Goal: Information Seeking & Learning: Find specific fact

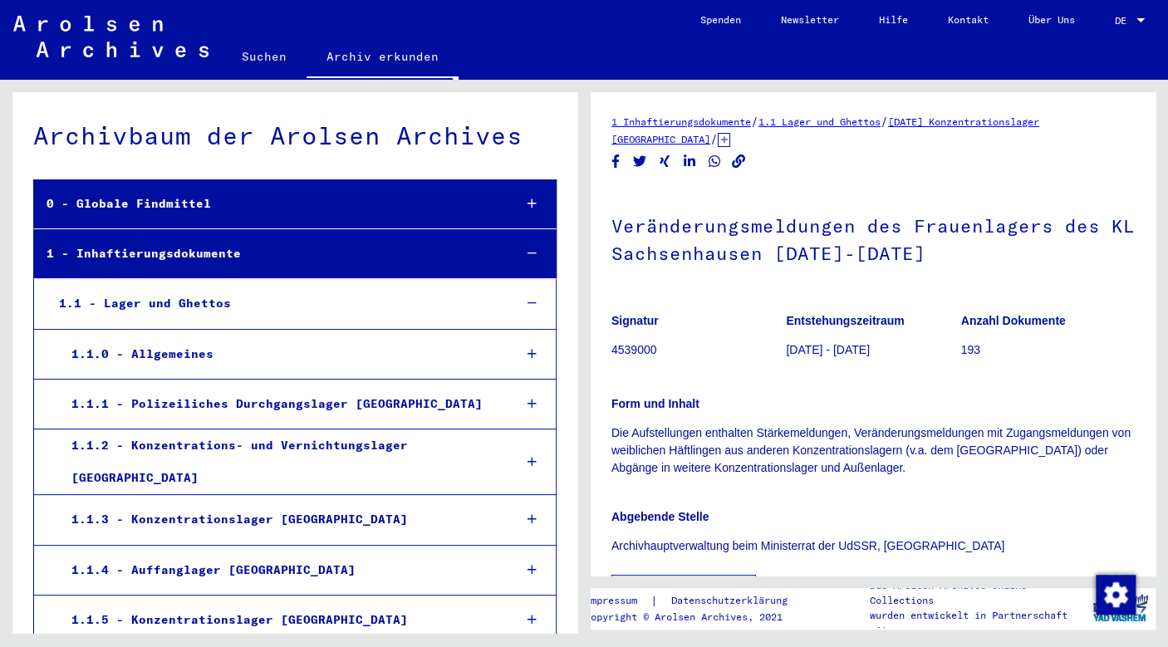
click at [1032, 259] on h1 "Veränderungsmeldungen des Frauenlagers des KL Sachsenhausen [DATE]-[DATE]" at bounding box center [873, 238] width 523 height 101
drag, startPoint x: 612, startPoint y: 228, endPoint x: 1058, endPoint y: 248, distance: 445.9
click at [1058, 248] on h1 "Veränderungsmeldungen des Frauenlagers des KL Sachsenhausen [DATE]-[DATE]" at bounding box center [873, 238] width 523 height 101
copy h1 "Veränderungsmeldungen des Frauenlagers des KL Sachsenhausen [DATE]-[DATE]"
click at [258, 54] on link "Suchen" at bounding box center [264, 57] width 85 height 40
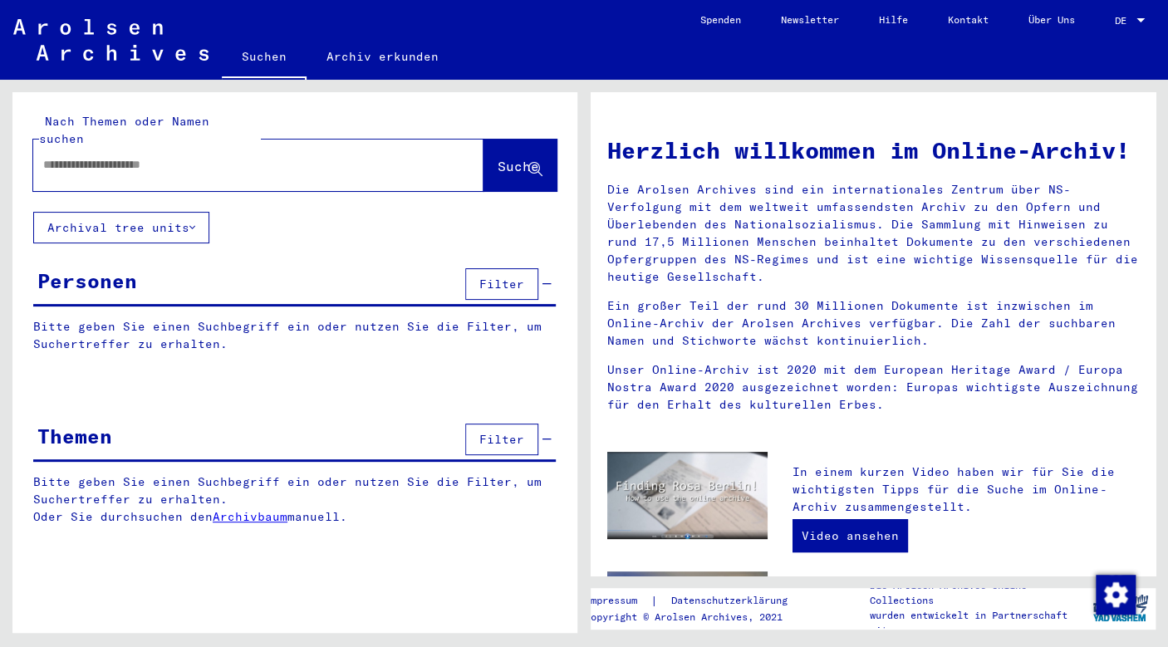
click at [196, 156] on input "text" at bounding box center [238, 164] width 391 height 17
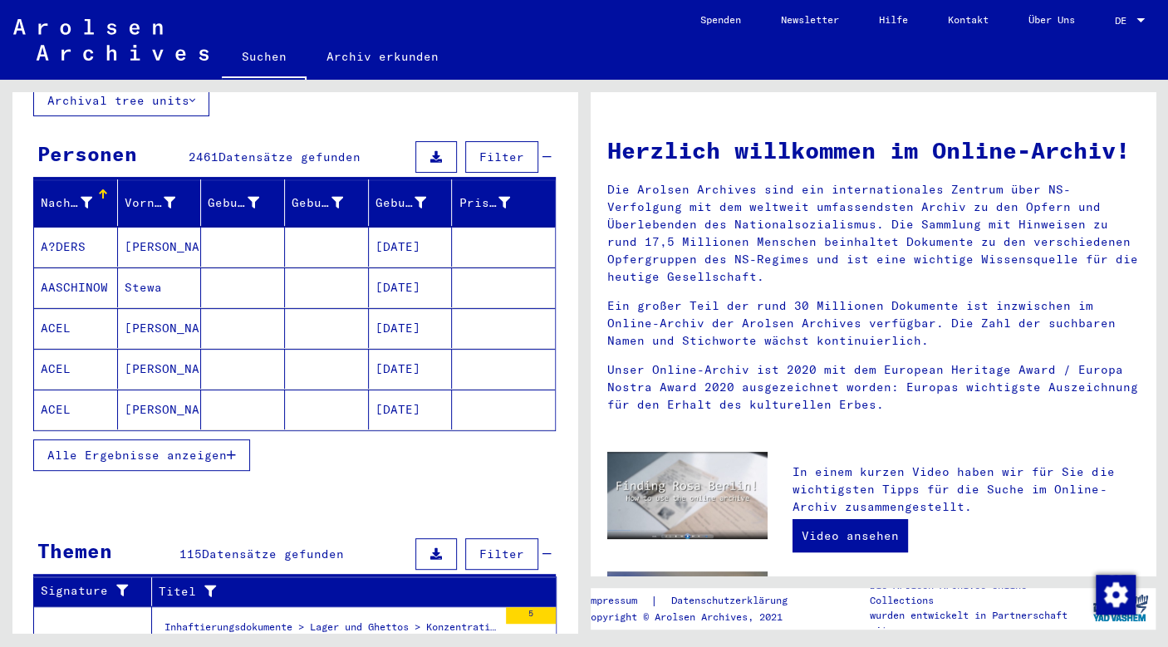
scroll to position [140, 0]
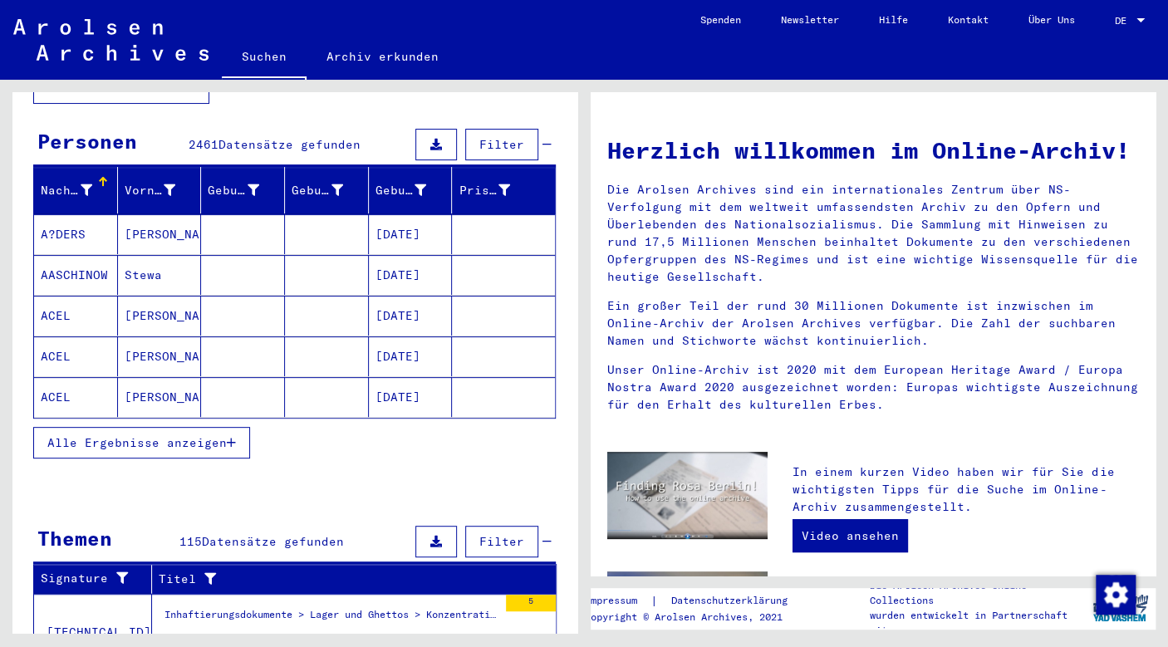
click at [204, 435] on span "Alle Ergebnisse anzeigen" at bounding box center [136, 442] width 179 height 15
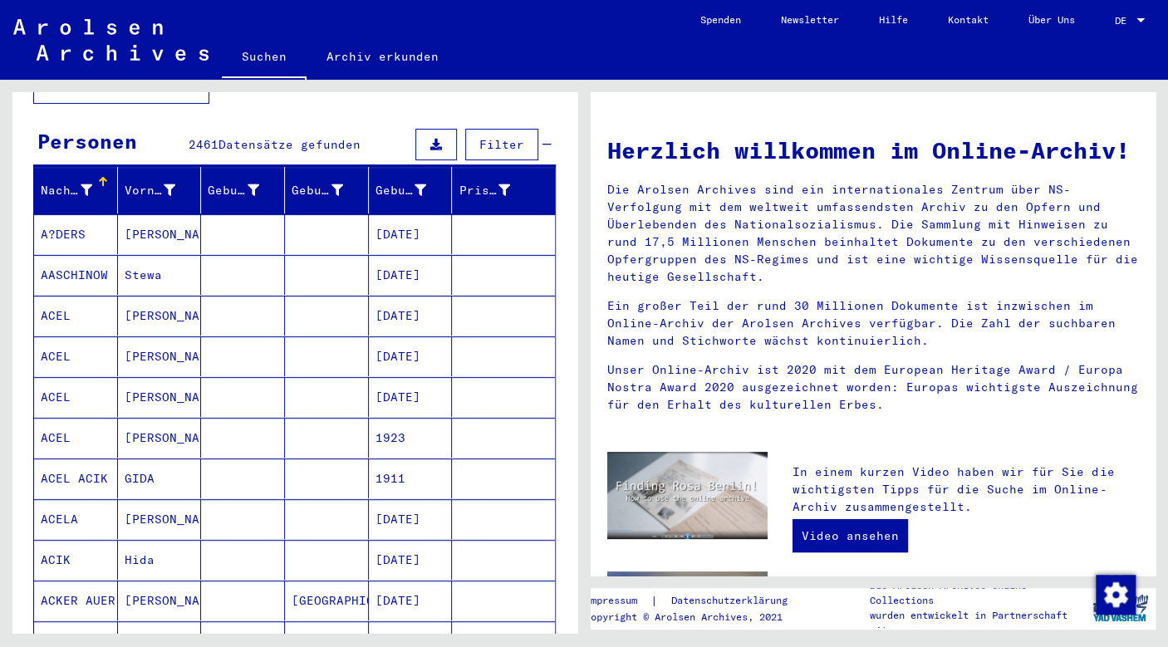
click at [70, 214] on mat-cell "A?DERS" at bounding box center [76, 234] width 84 height 40
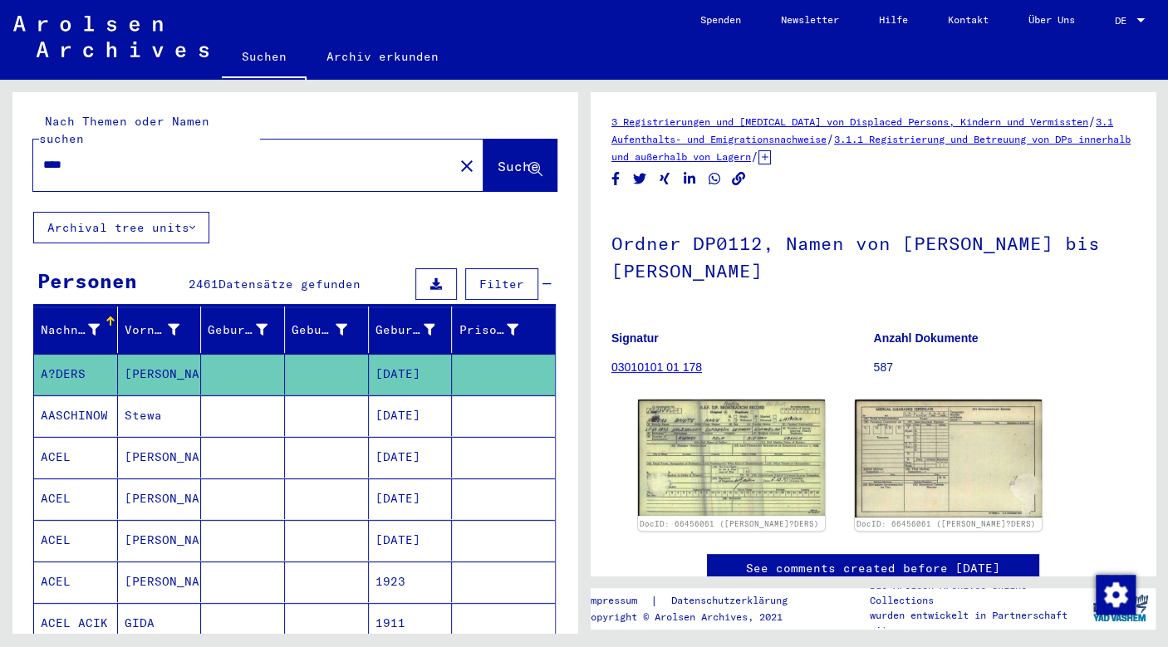
click at [292, 156] on input "****" at bounding box center [243, 164] width 401 height 17
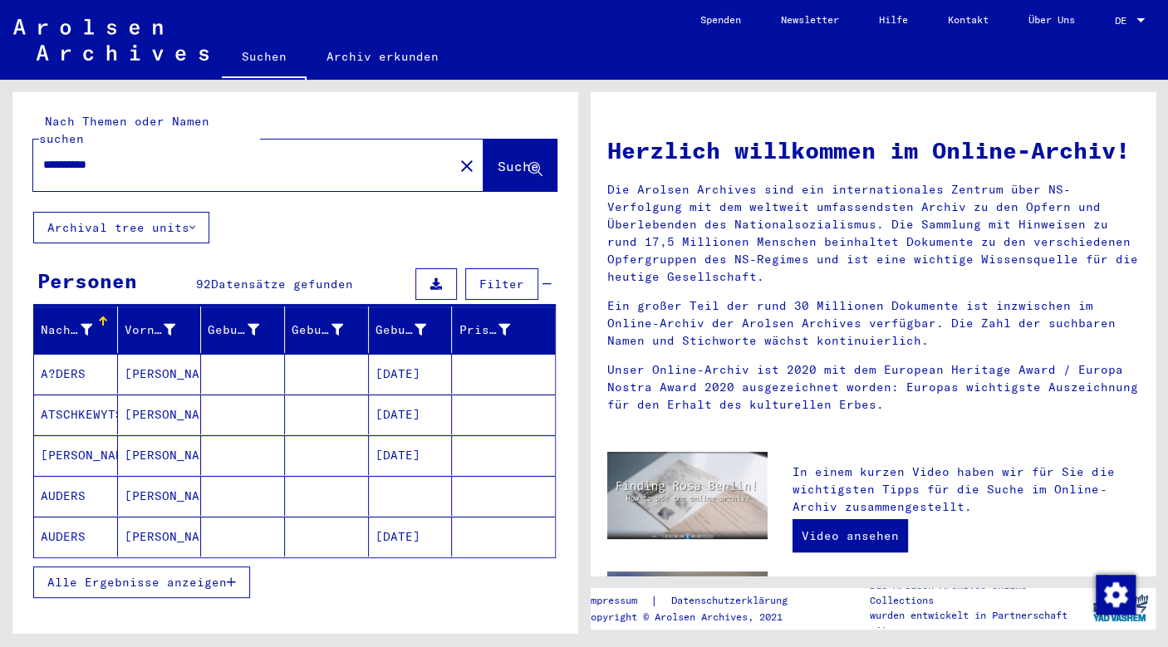
drag, startPoint x: 165, startPoint y: 138, endPoint x: 90, endPoint y: 155, distance: 76.6
click at [90, 155] on div "**********" at bounding box center [233, 164] width 401 height 37
drag, startPoint x: 131, startPoint y: 140, endPoint x: 78, endPoint y: 179, distance: 66.0
click at [78, 174] on input "**********" at bounding box center [238, 164] width 391 height 17
type input "*********"
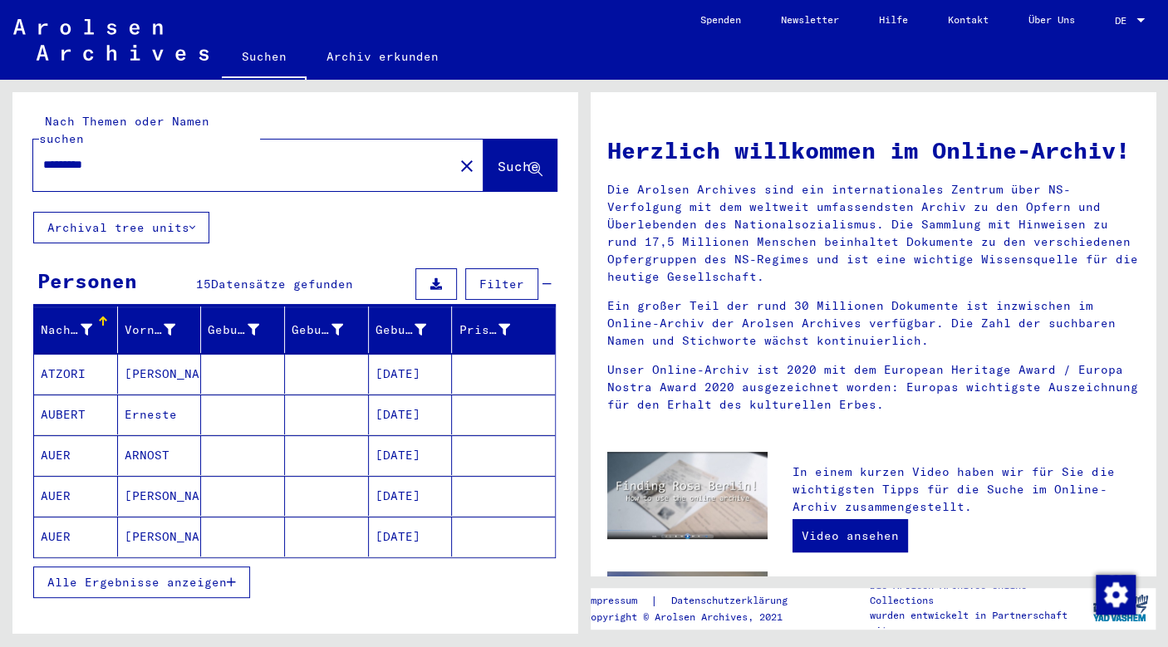
click at [233, 577] on icon "button" at bounding box center [231, 583] width 9 height 12
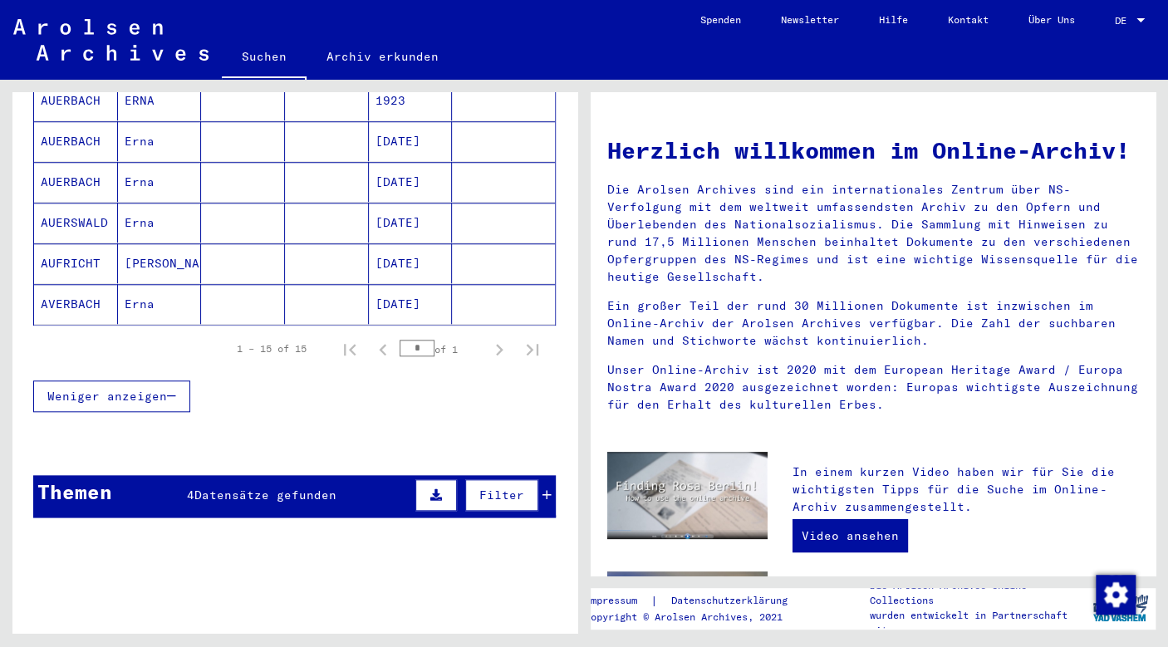
scroll to position [794, 0]
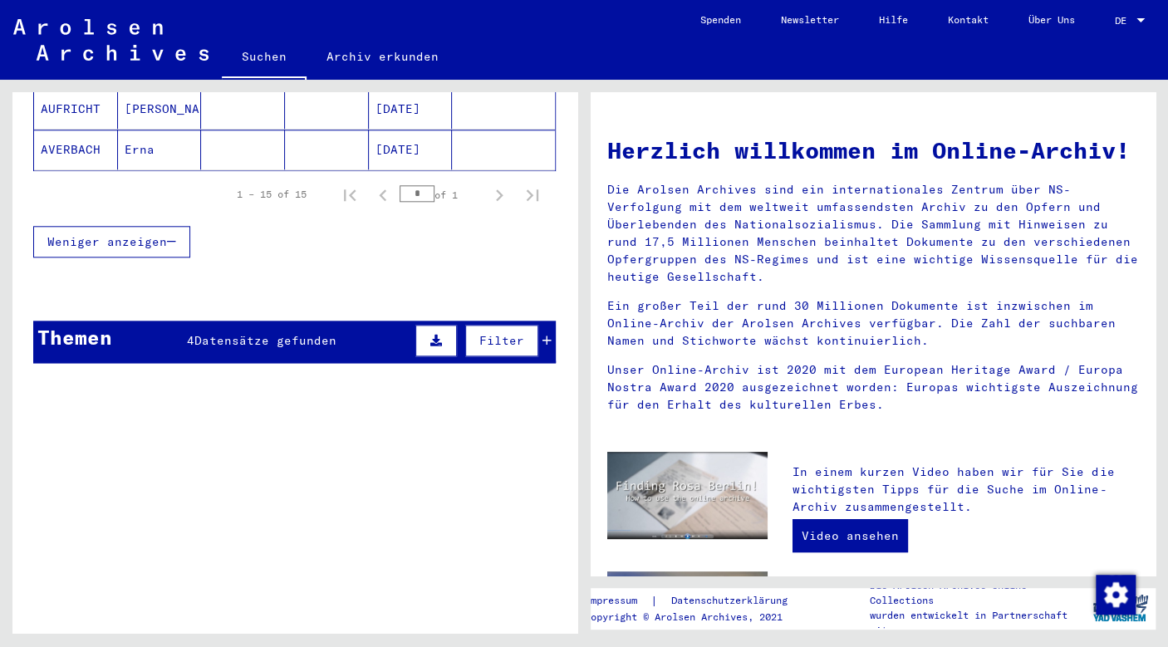
click at [337, 321] on div "Themen 4 Datensätze gefunden Filter" at bounding box center [294, 342] width 523 height 42
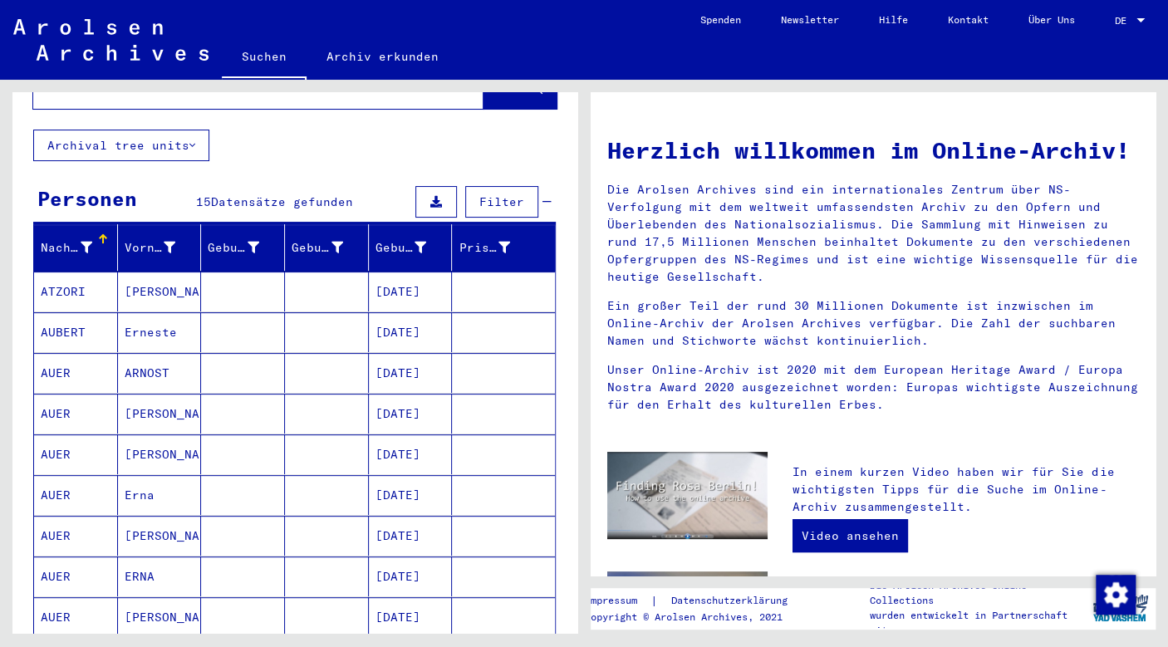
scroll to position [0, 0]
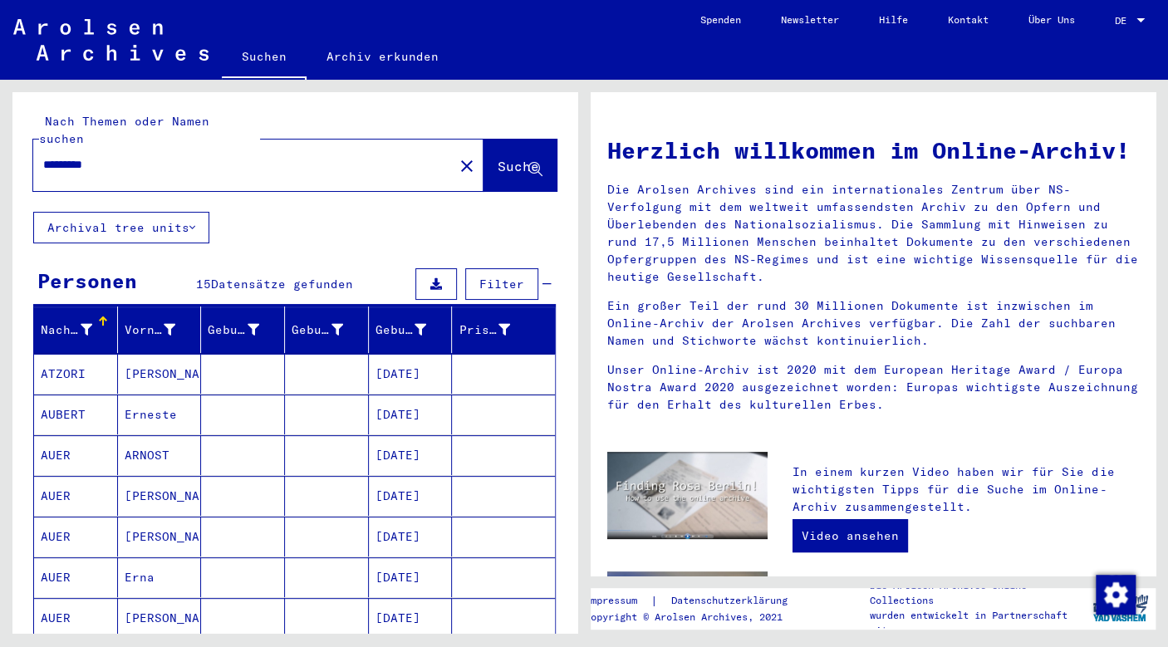
click at [457, 156] on mat-icon "close" at bounding box center [467, 166] width 20 height 20
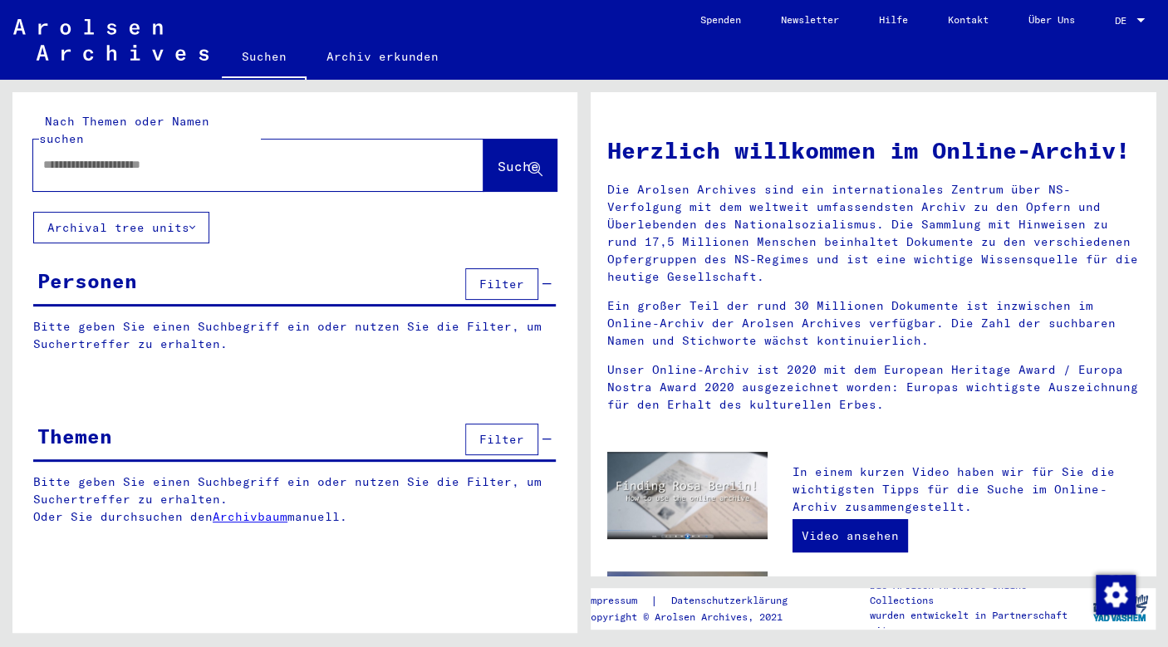
click at [283, 156] on input "text" at bounding box center [238, 164] width 391 height 17
type input "**********"
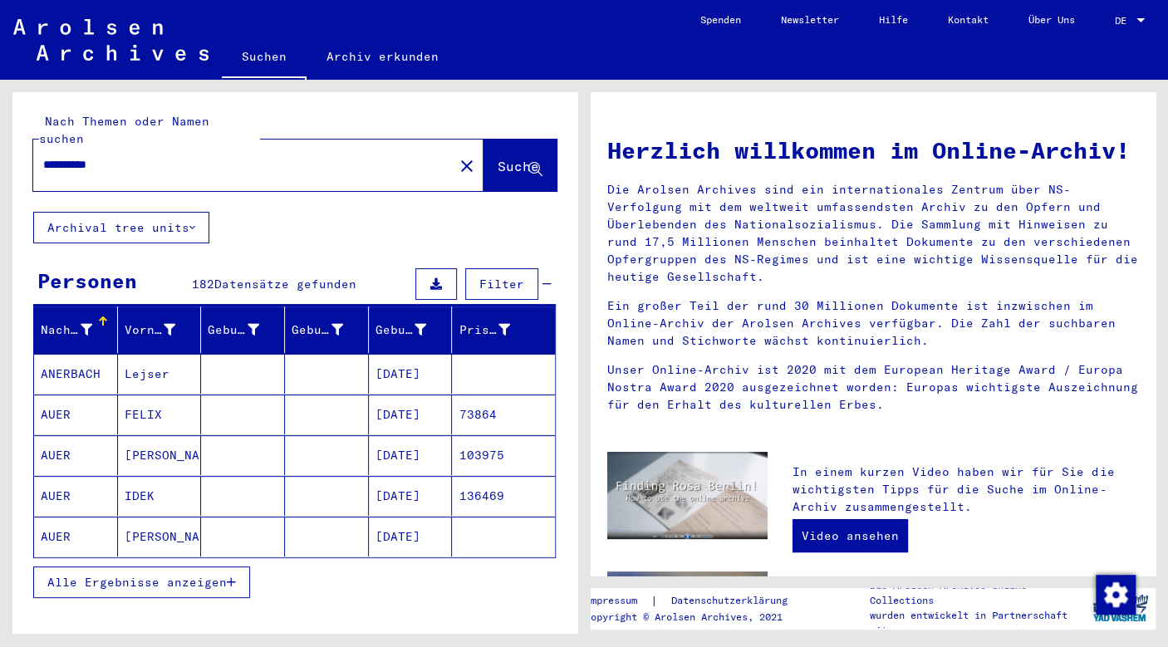
click at [81, 354] on mat-cell "ANERBACH" at bounding box center [76, 374] width 84 height 40
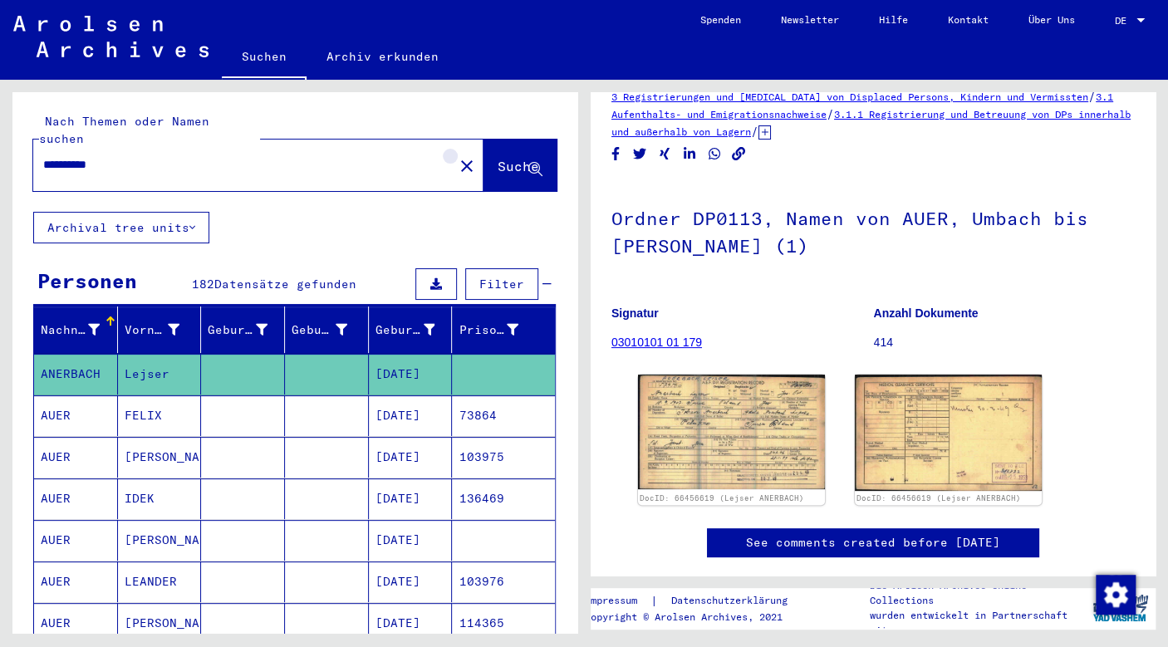
click at [457, 156] on mat-icon "close" at bounding box center [467, 166] width 20 height 20
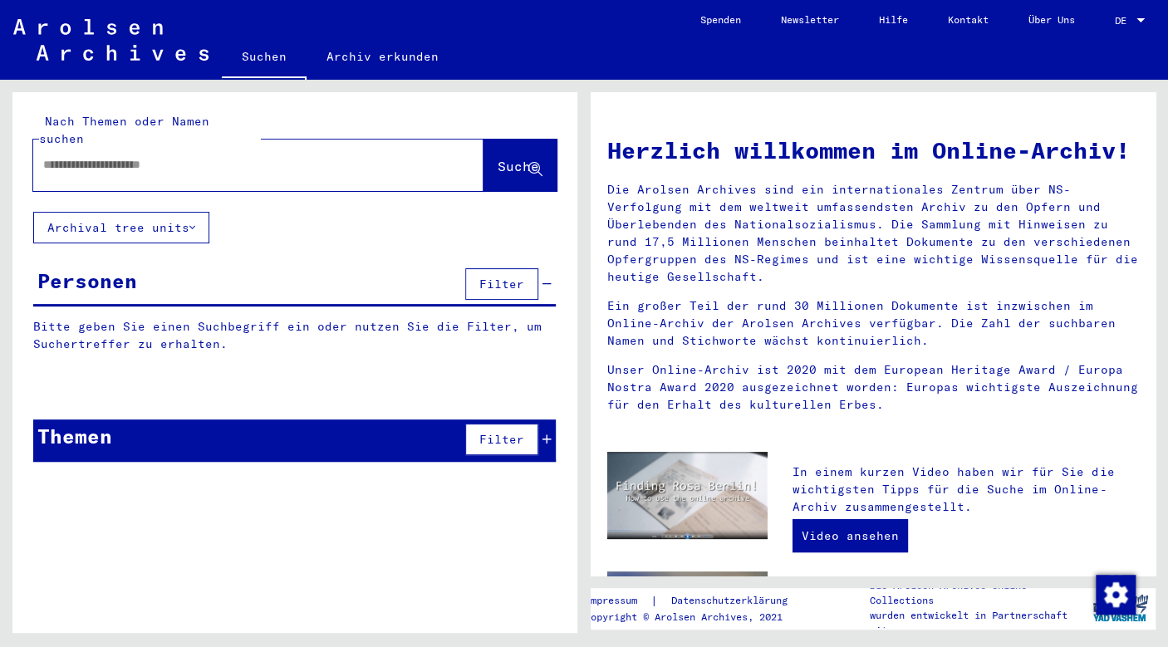
click at [283, 156] on input "text" at bounding box center [238, 164] width 391 height 17
type input "**********"
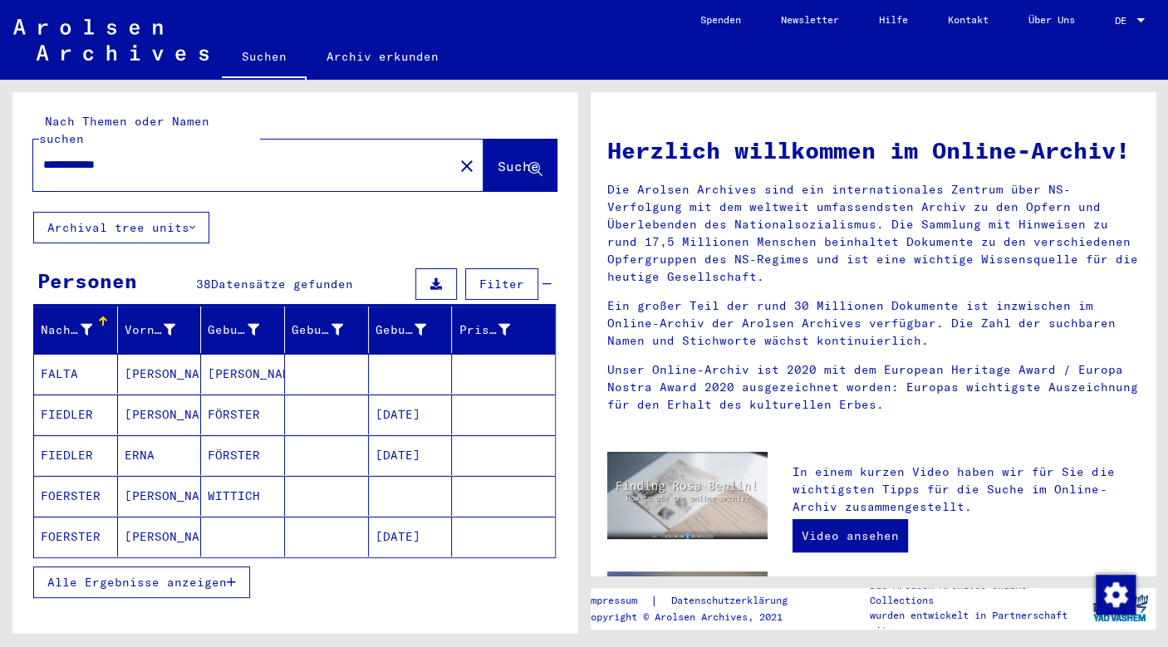
click at [177, 575] on span "Alle Ergebnisse anzeigen" at bounding box center [136, 582] width 179 height 15
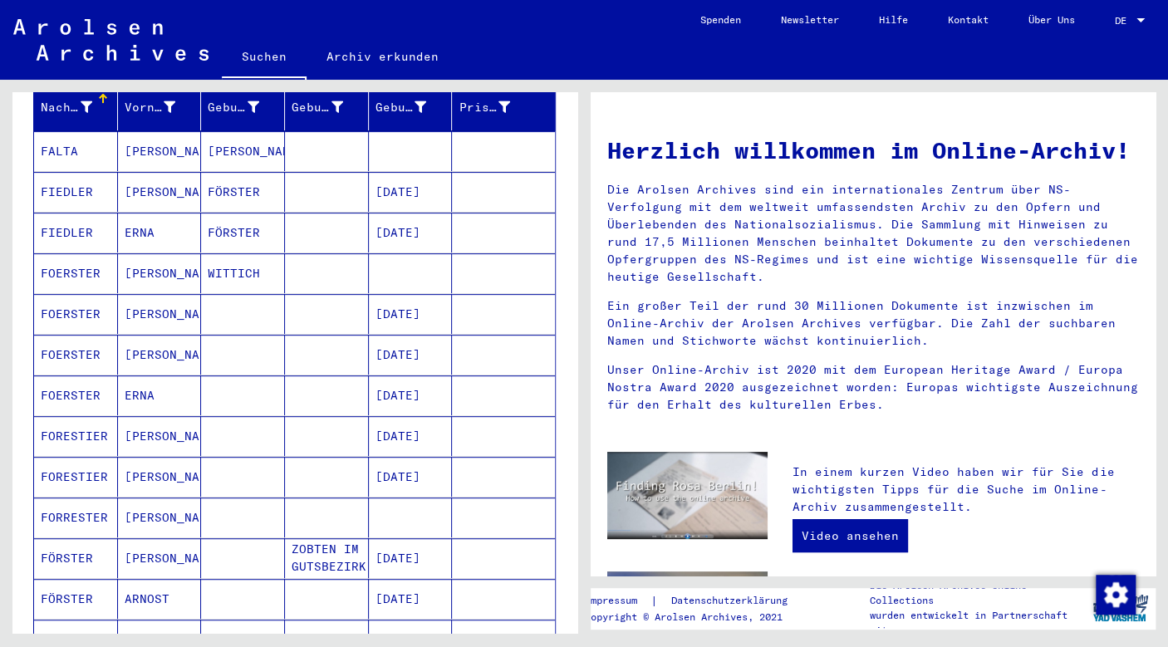
scroll to position [226, 0]
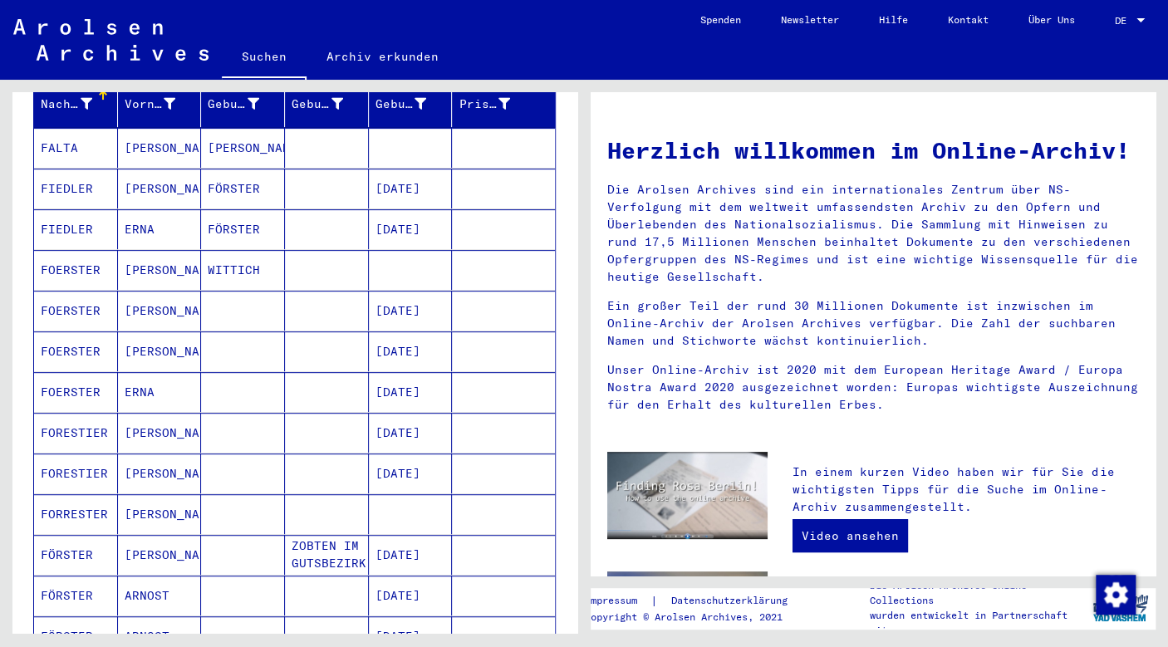
click at [76, 372] on mat-cell "FOERSTER" at bounding box center [76, 392] width 84 height 40
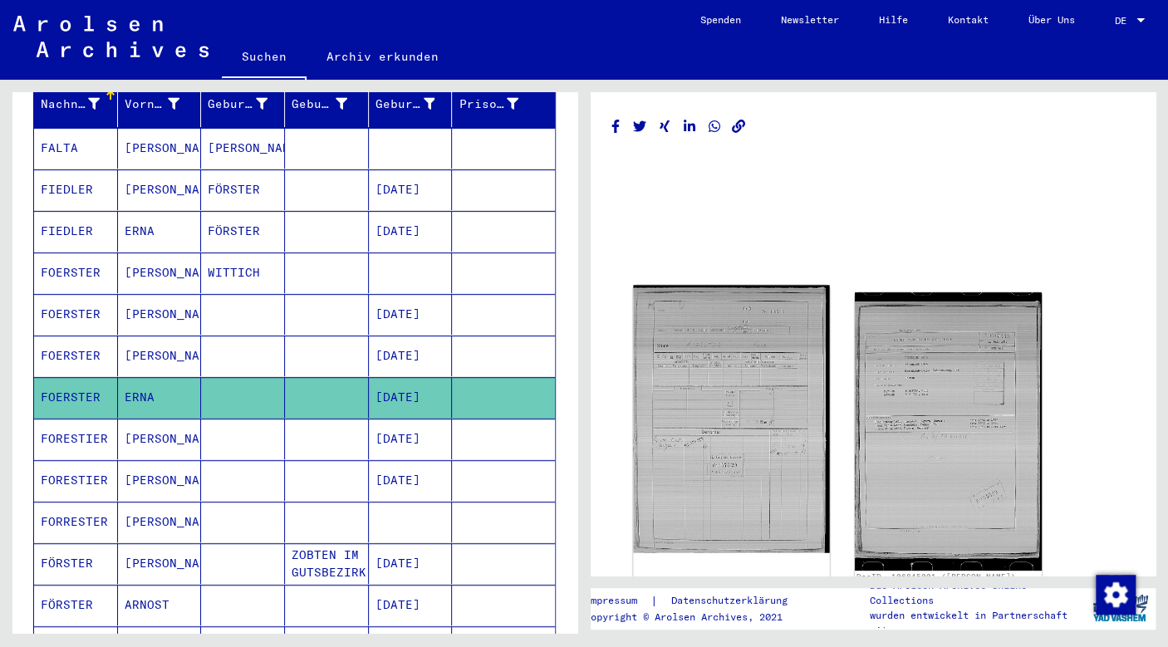
click at [736, 420] on img at bounding box center [731, 419] width 196 height 268
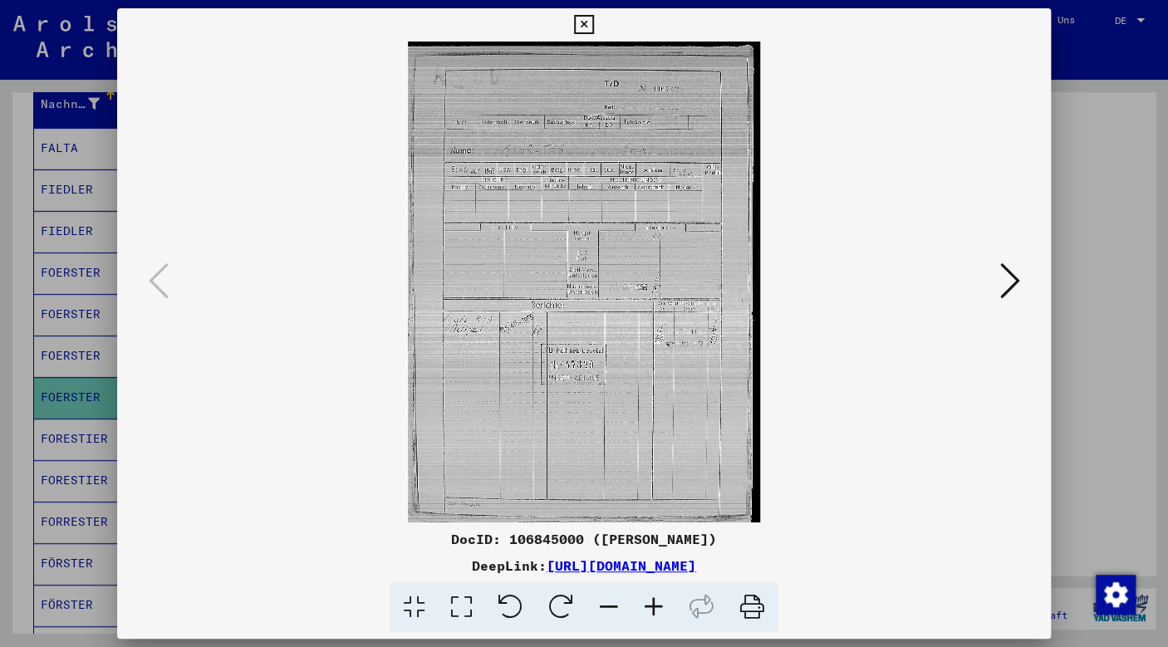
click at [660, 603] on icon at bounding box center [653, 607] width 45 height 51
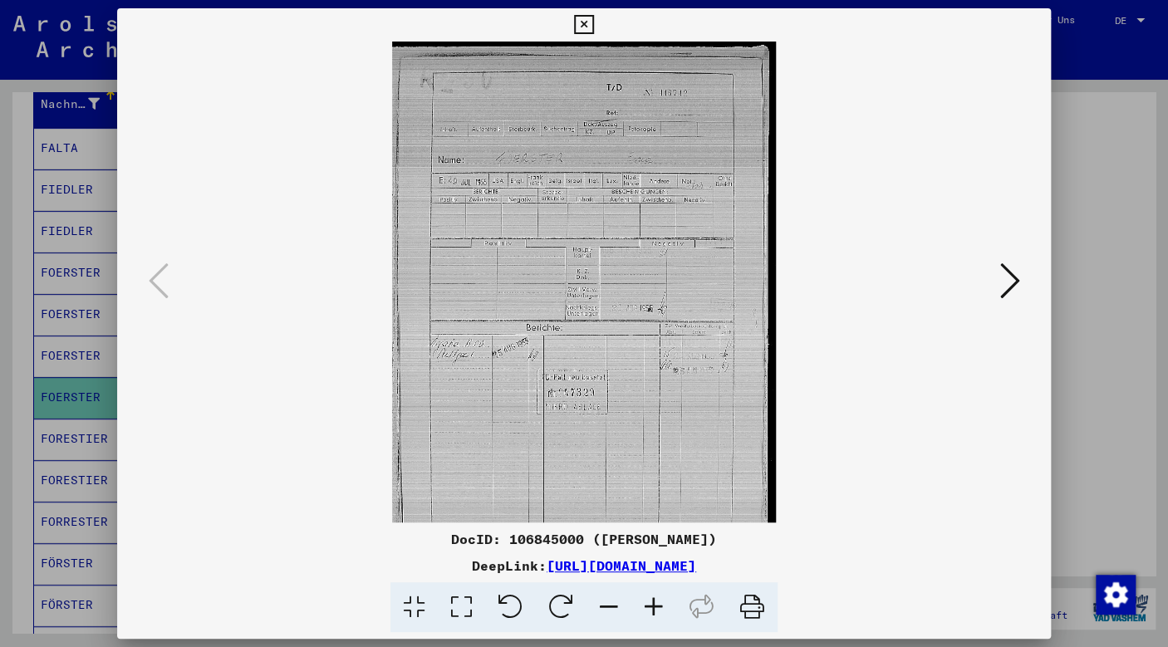
click at [660, 603] on icon at bounding box center [653, 607] width 45 height 51
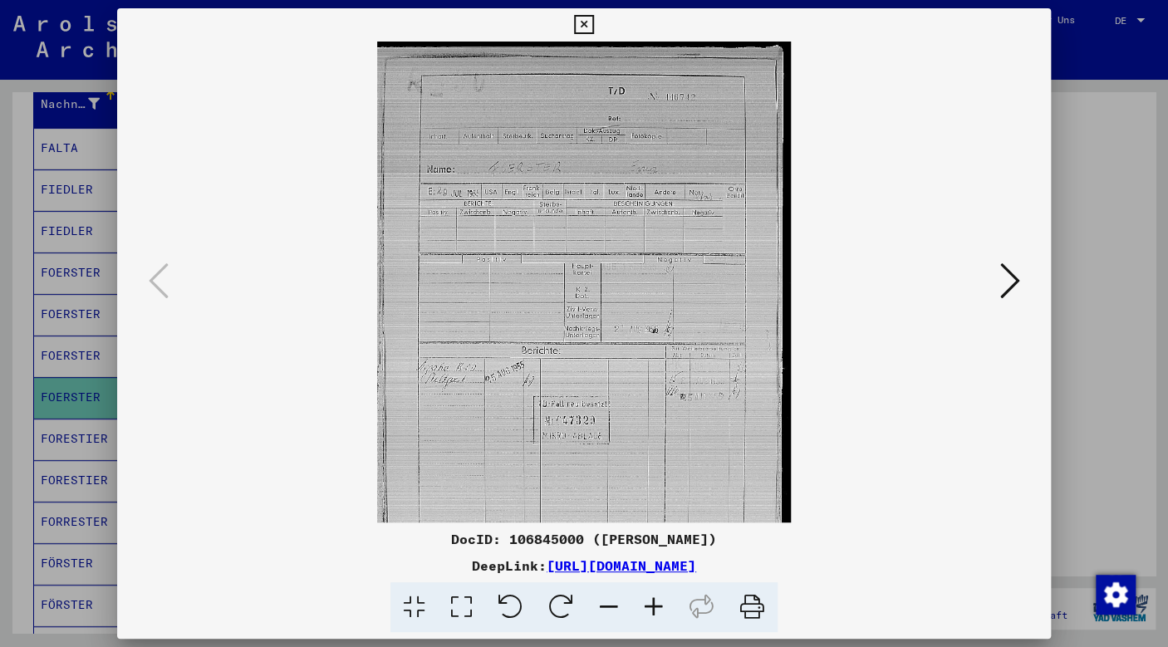
click at [660, 603] on icon at bounding box center [653, 607] width 45 height 51
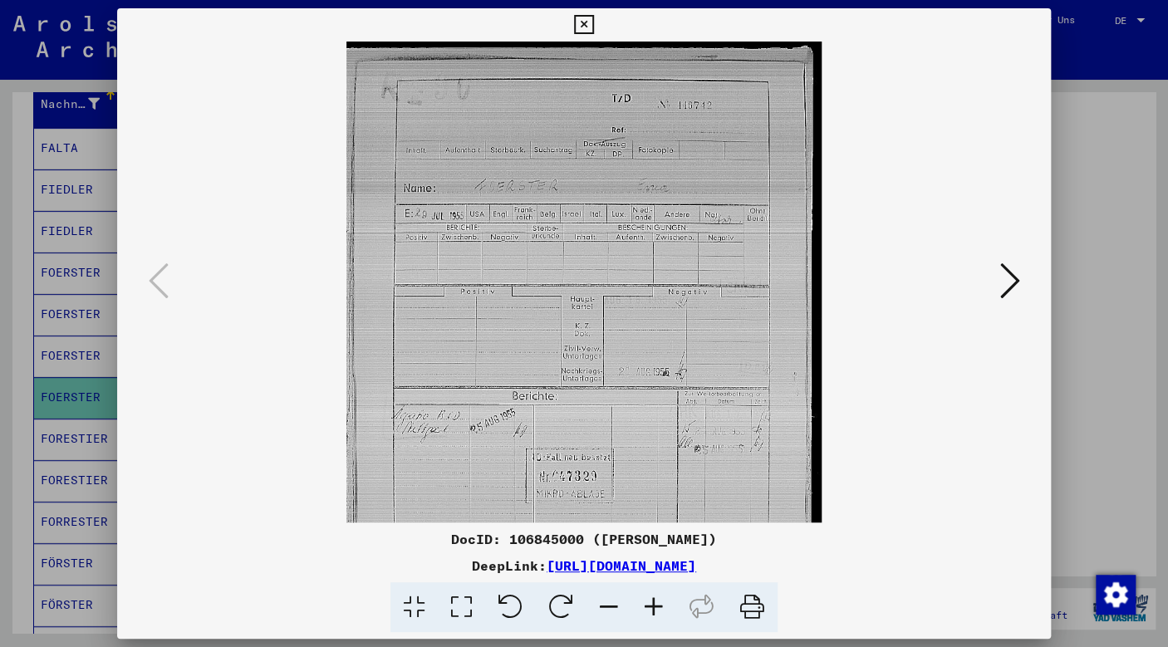
click at [660, 603] on icon at bounding box center [653, 607] width 45 height 51
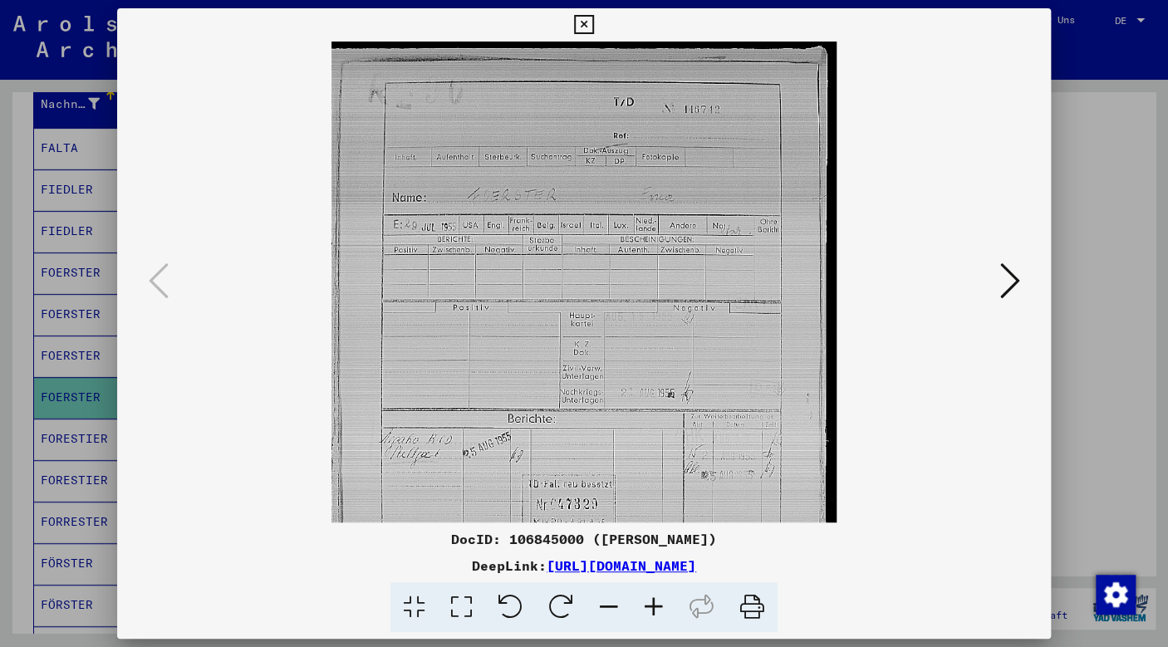
click at [660, 603] on icon at bounding box center [653, 607] width 45 height 51
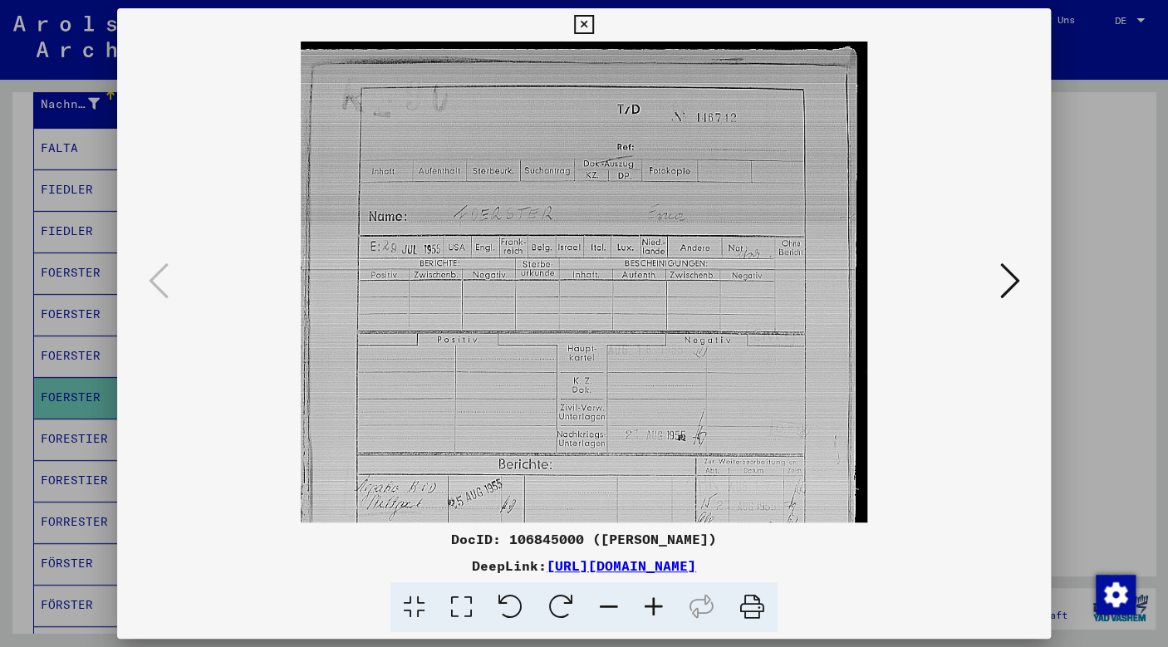
click at [660, 603] on icon at bounding box center [653, 607] width 45 height 51
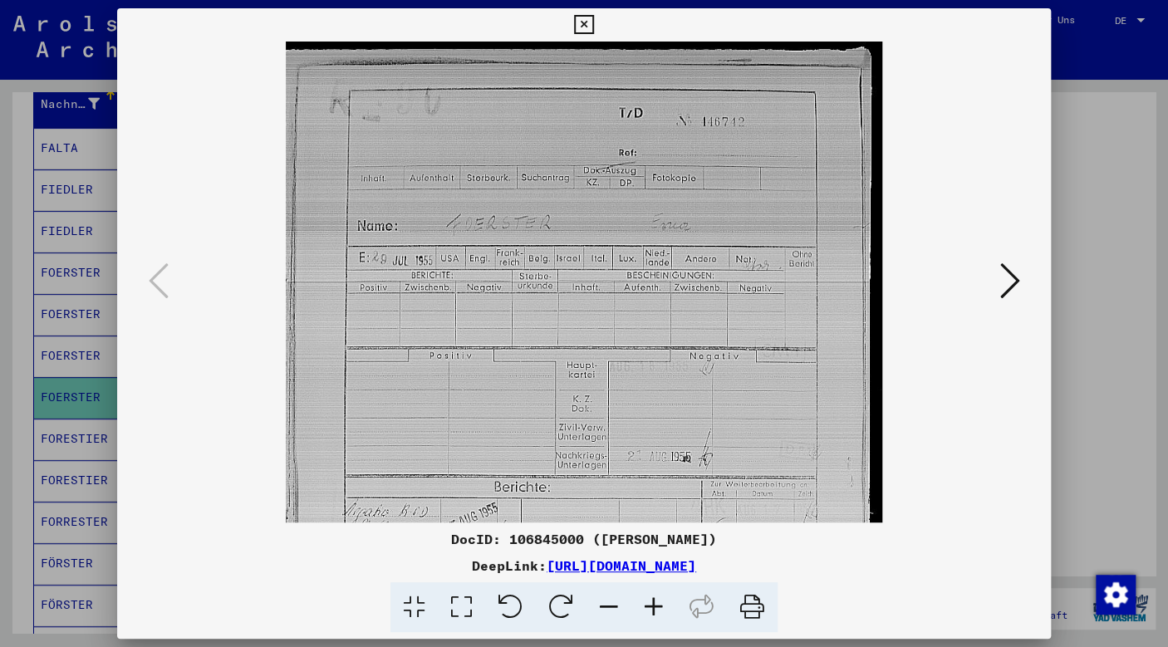
click at [660, 603] on icon at bounding box center [653, 607] width 45 height 51
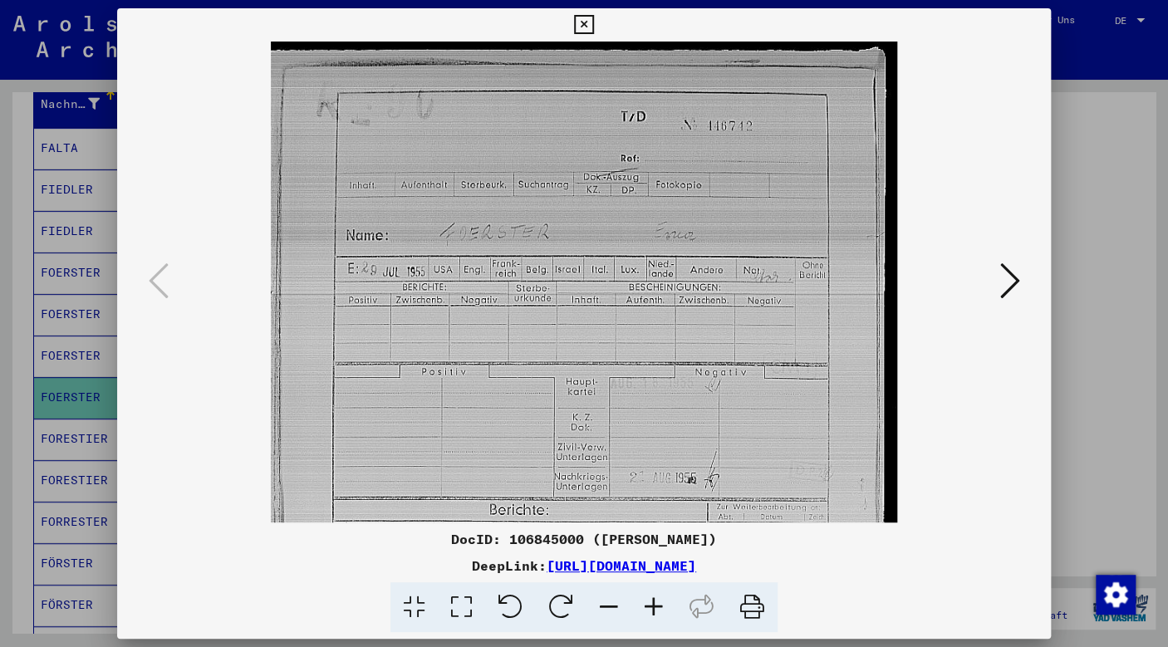
click at [660, 603] on icon at bounding box center [653, 607] width 45 height 51
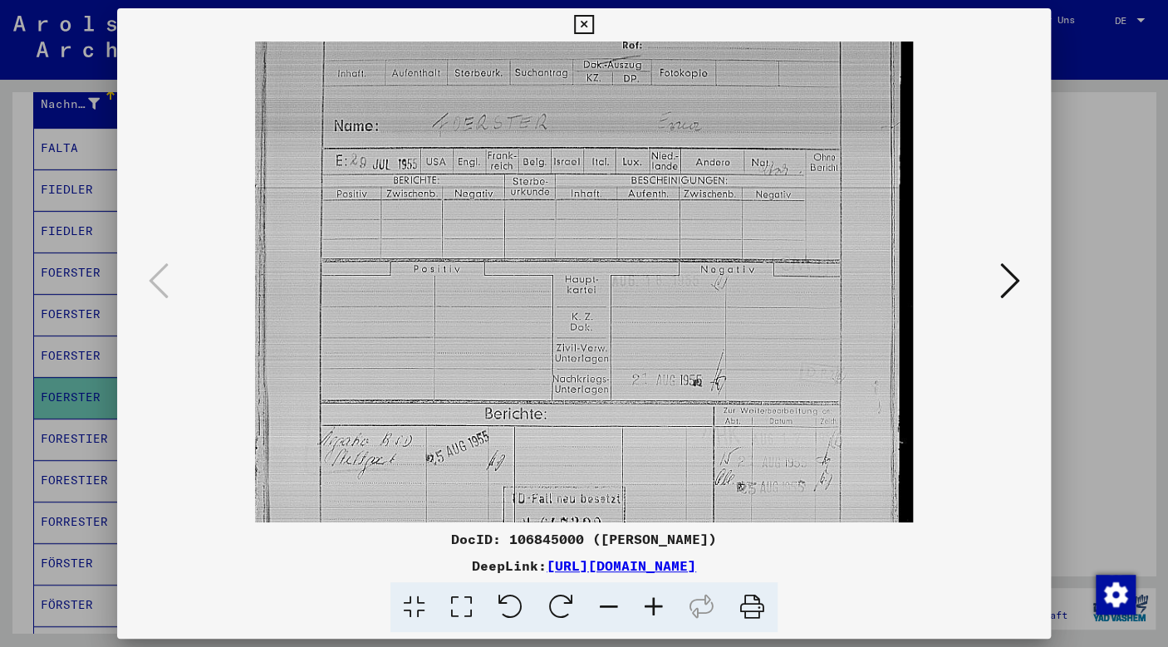
drag, startPoint x: 637, startPoint y: 396, endPoint x: 663, endPoint y: 282, distance: 116.7
click at [663, 282] on img at bounding box center [584, 371] width 658 height 897
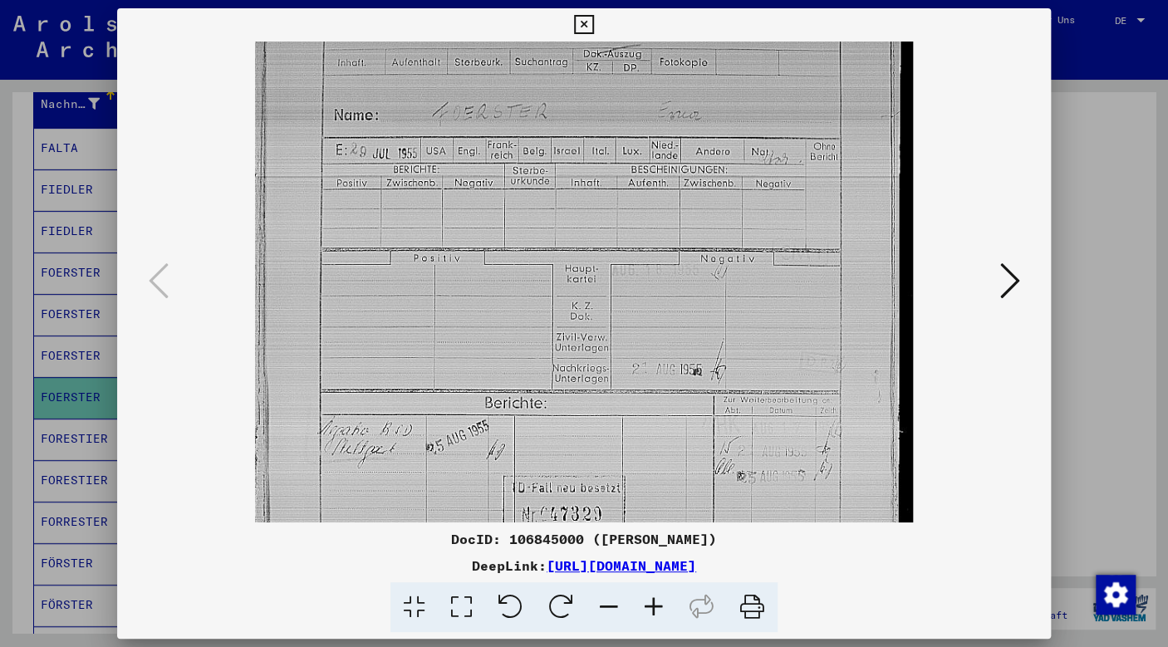
scroll to position [120, 0]
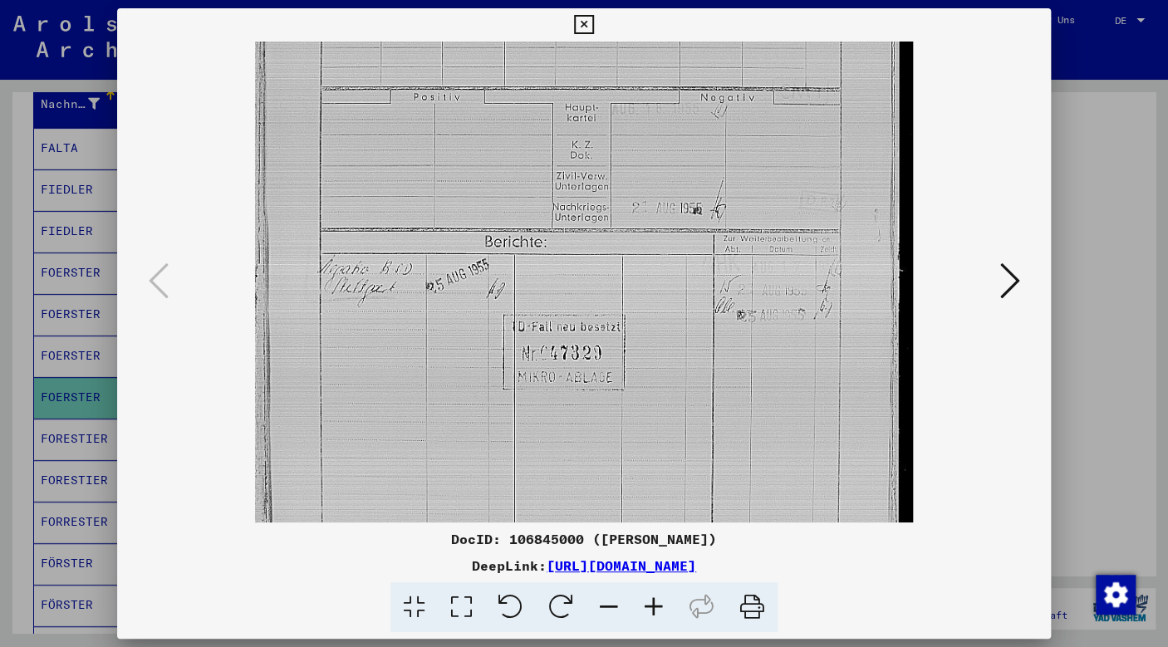
drag, startPoint x: 708, startPoint y: 440, endPoint x: 852, endPoint y: 216, distance: 265.8
click at [847, 219] on img at bounding box center [584, 199] width 658 height 897
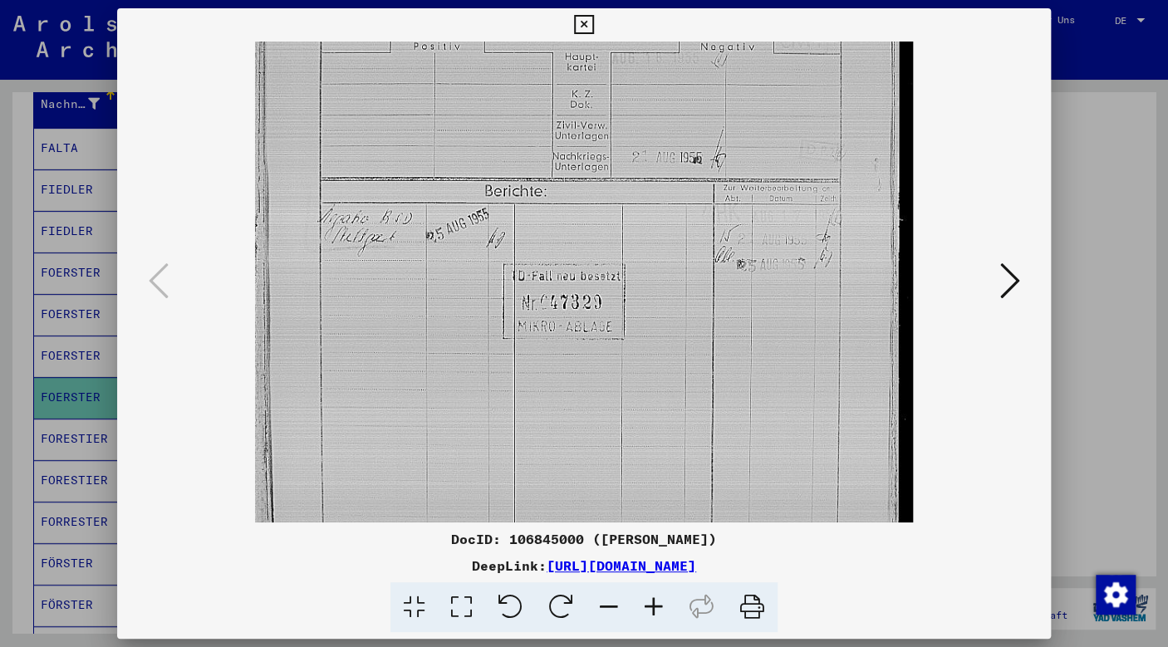
click at [1017, 286] on icon at bounding box center [1010, 281] width 20 height 40
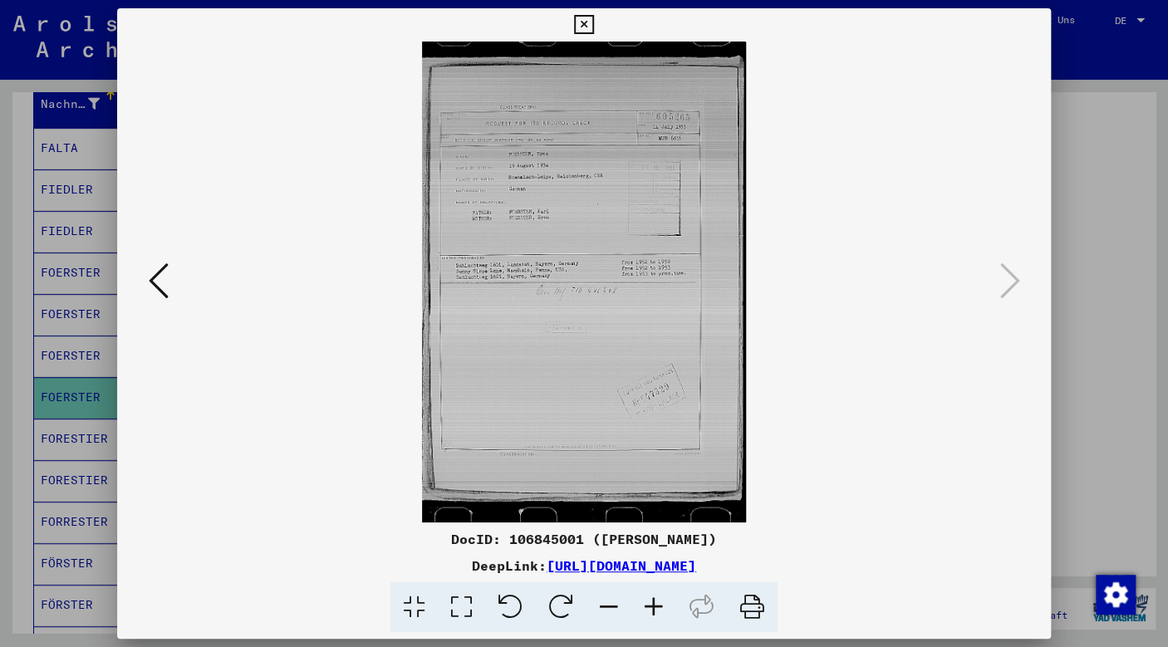
click at [660, 613] on icon at bounding box center [653, 607] width 45 height 51
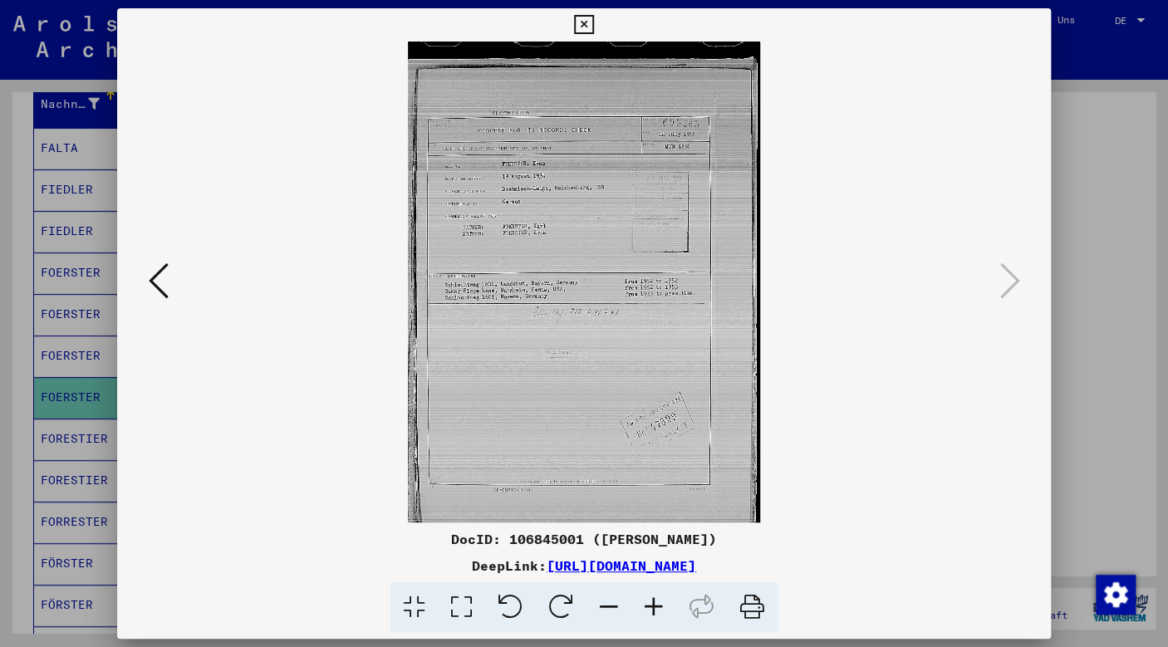
click at [660, 613] on icon at bounding box center [653, 607] width 45 height 51
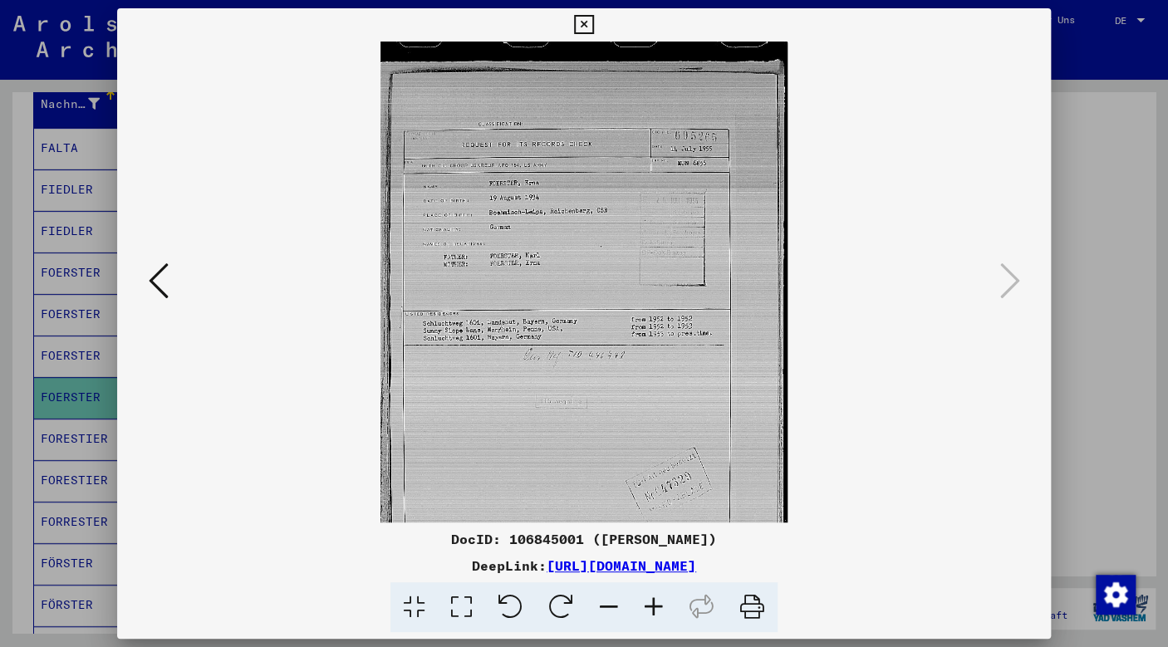
click at [660, 613] on icon at bounding box center [653, 607] width 45 height 51
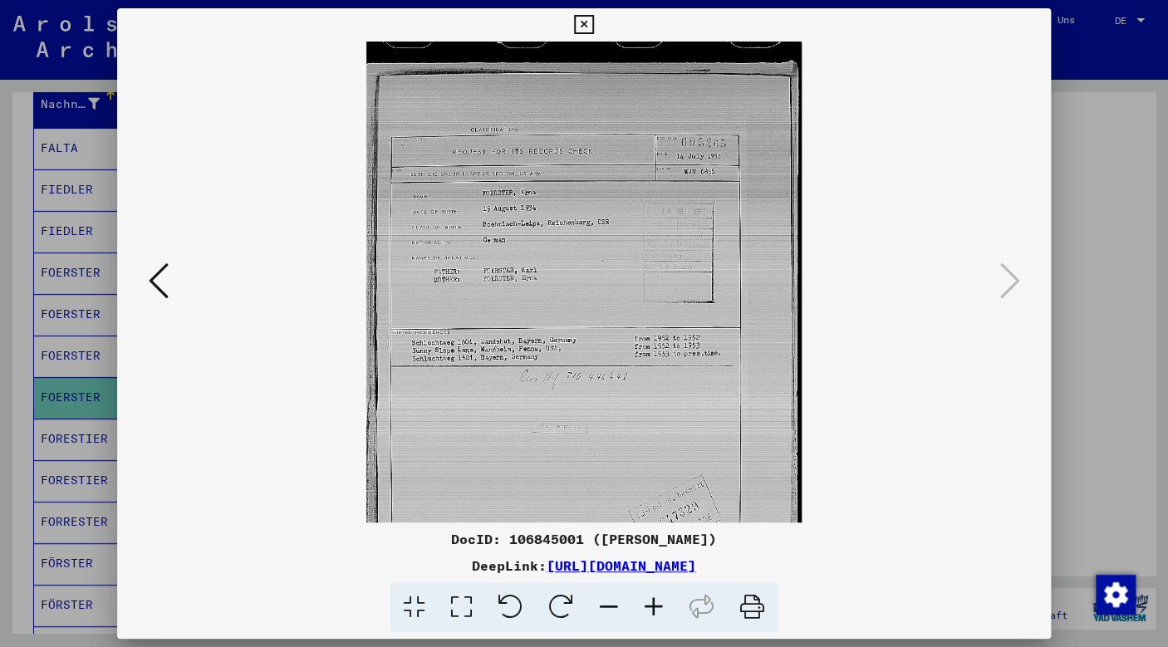
click at [660, 613] on icon at bounding box center [653, 607] width 45 height 51
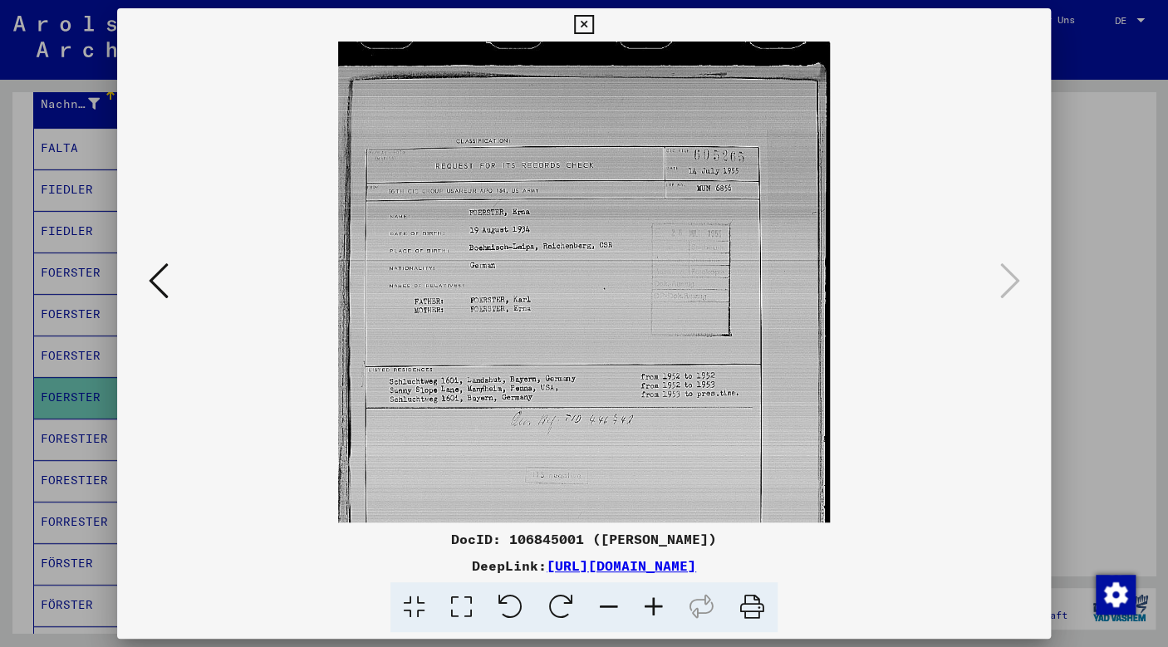
click at [660, 613] on icon at bounding box center [653, 607] width 45 height 51
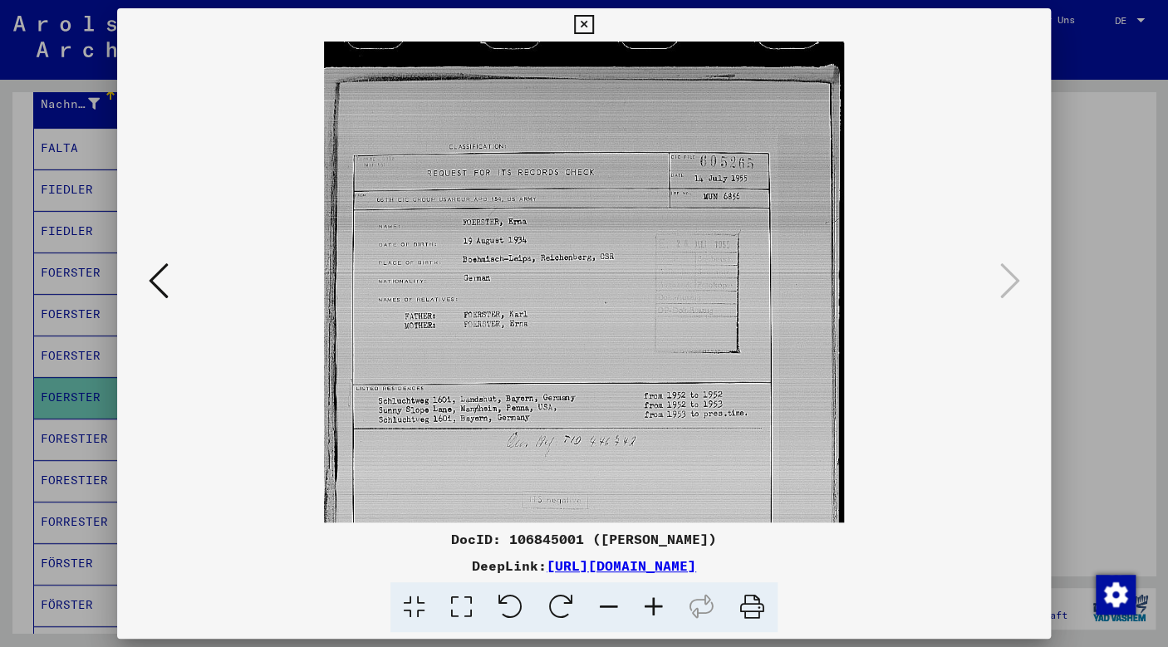
click at [660, 613] on icon at bounding box center [653, 607] width 45 height 51
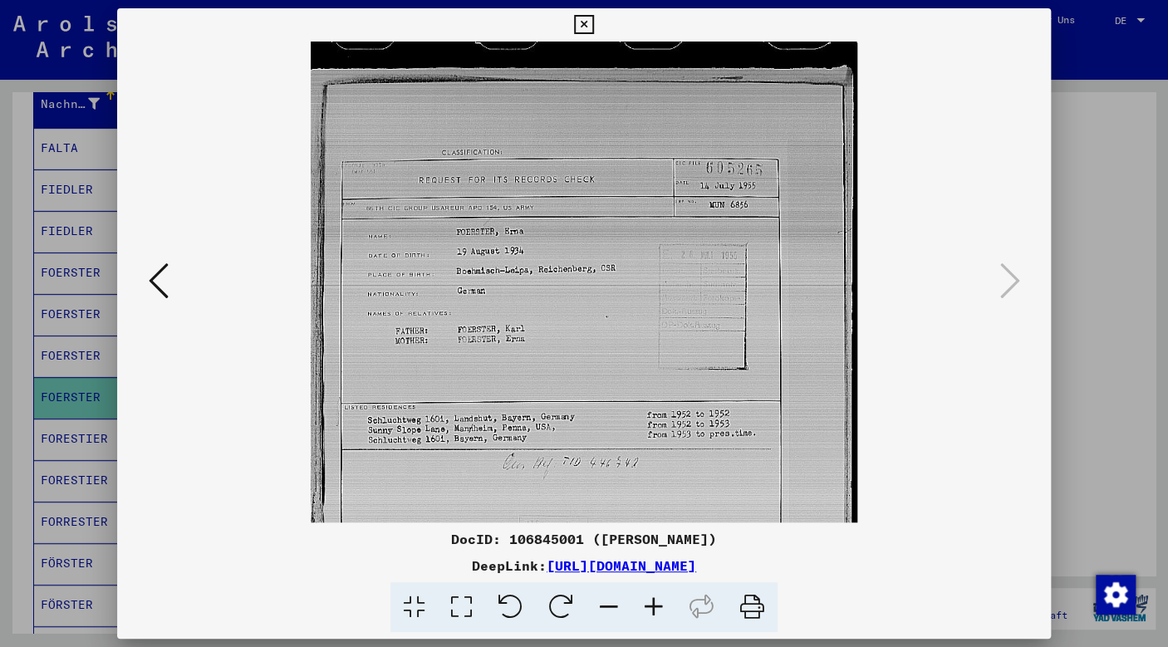
click at [660, 613] on icon at bounding box center [653, 607] width 45 height 51
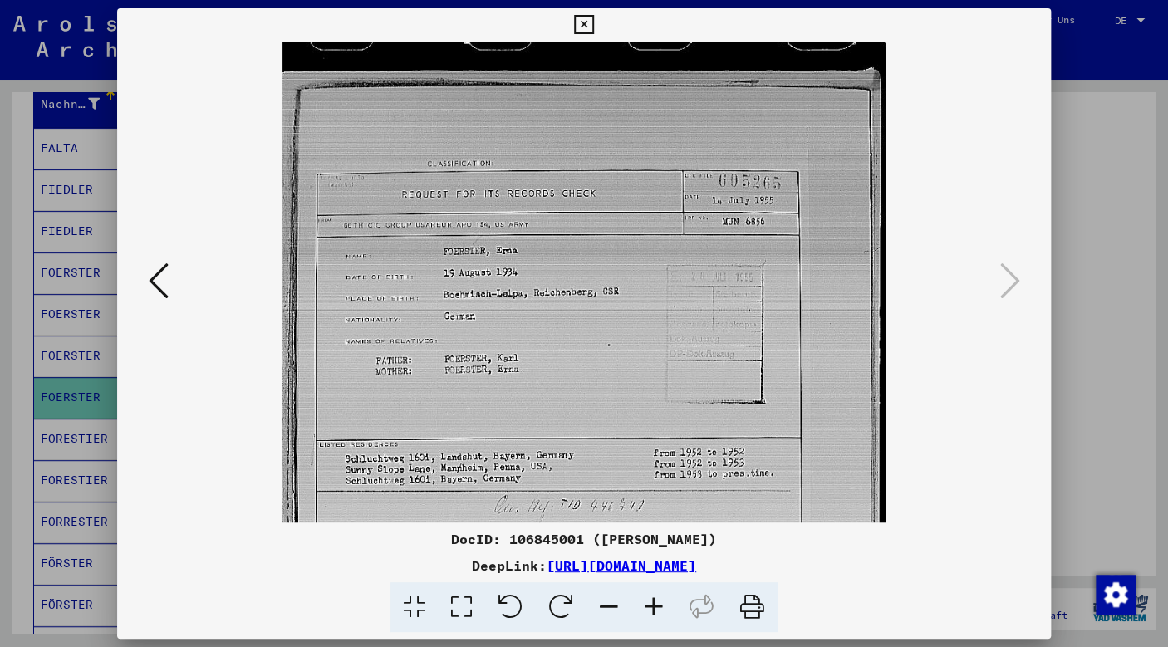
click at [660, 613] on icon at bounding box center [653, 607] width 45 height 51
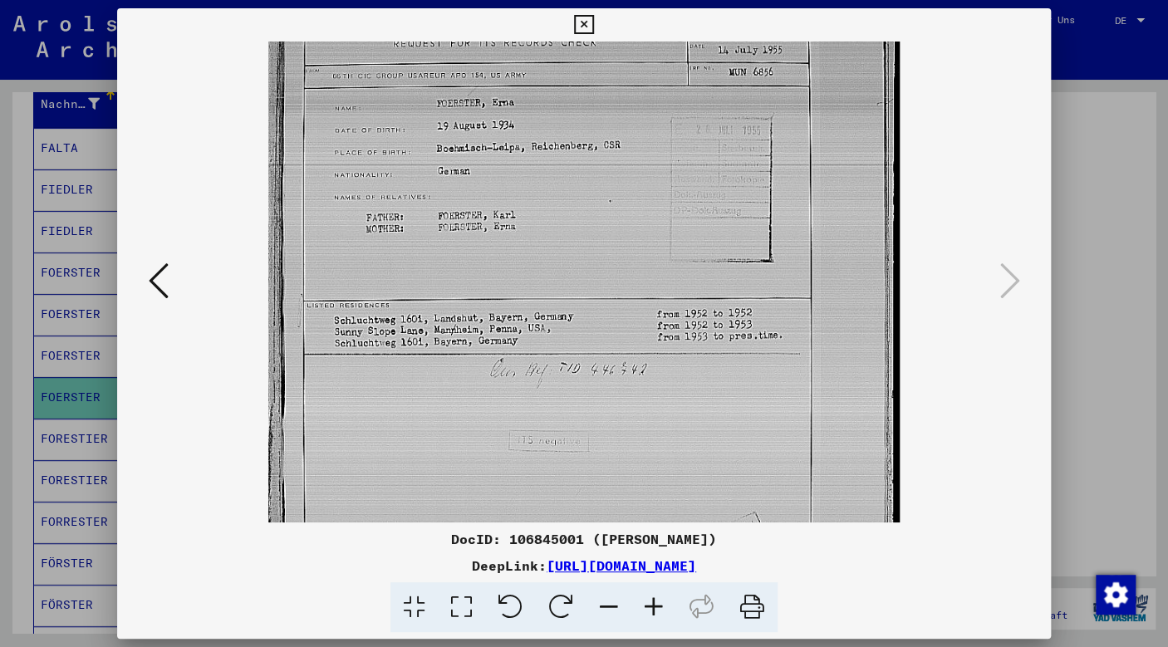
scroll to position [166, 0]
drag, startPoint x: 742, startPoint y: 451, endPoint x: 859, endPoint y: 238, distance: 243.6
click at [819, 287] on img at bounding box center [583, 344] width 631 height 938
click at [593, 25] on icon at bounding box center [583, 25] width 19 height 20
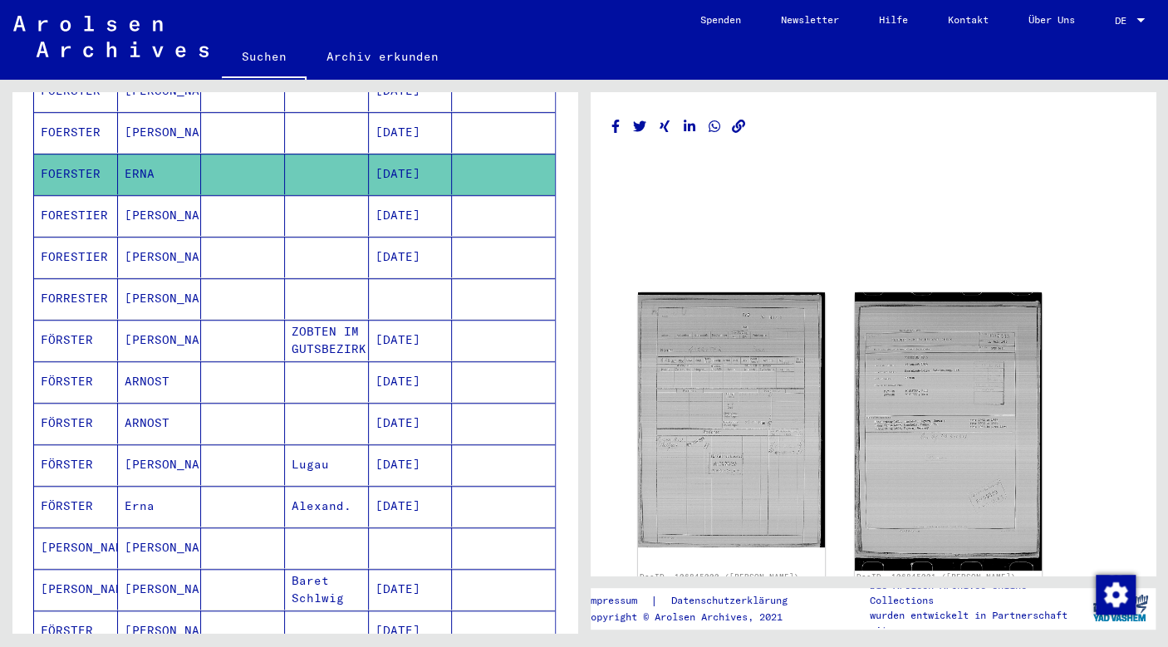
scroll to position [522, 0]
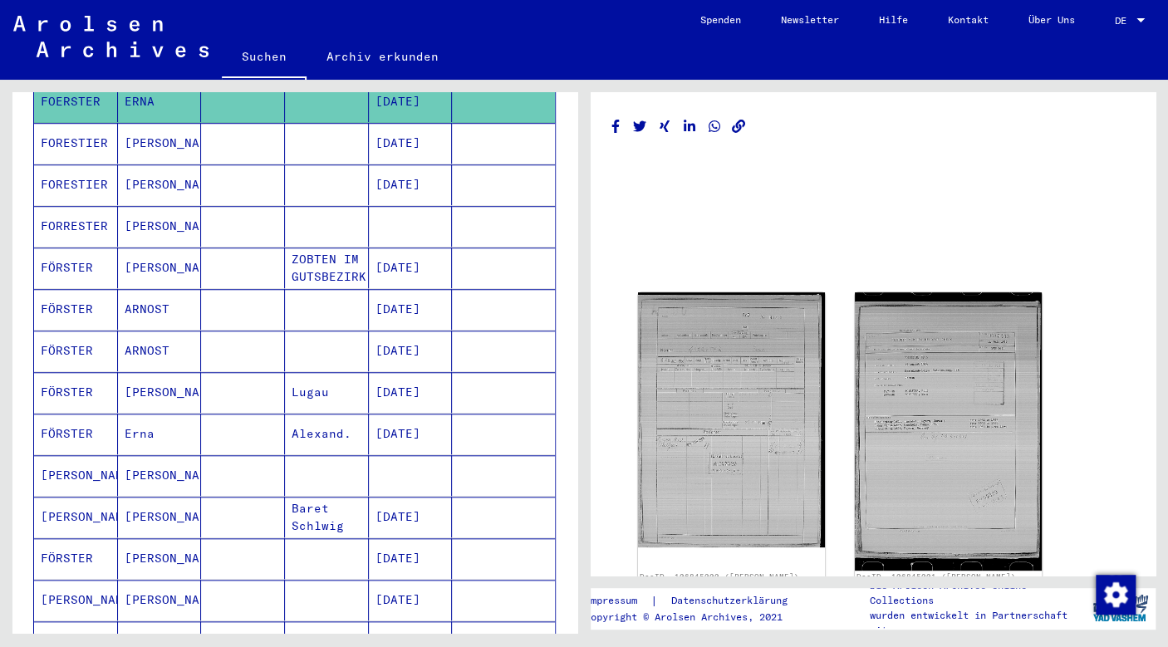
click at [75, 414] on mat-cell "FÖRSTER" at bounding box center [76, 434] width 84 height 41
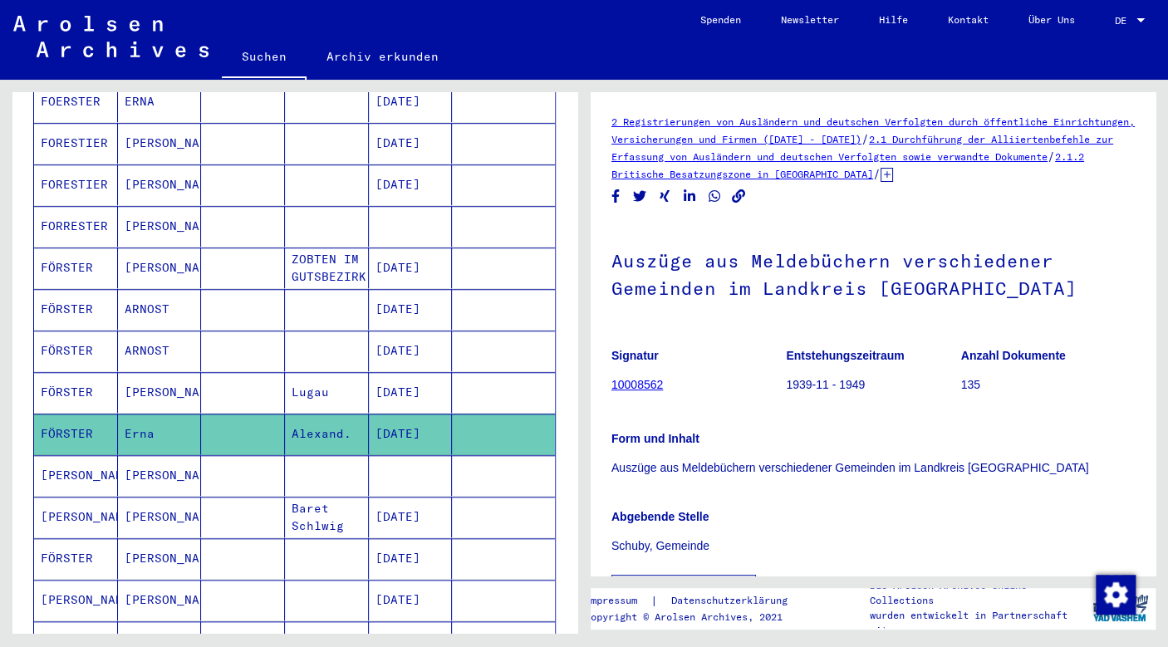
click at [69, 611] on icon at bounding box center [69, 581] width 42 height 66
click at [87, 609] on icon at bounding box center [69, 581] width 42 height 66
click at [103, 622] on mat-cell "FÖRSTER" at bounding box center [76, 642] width 84 height 41
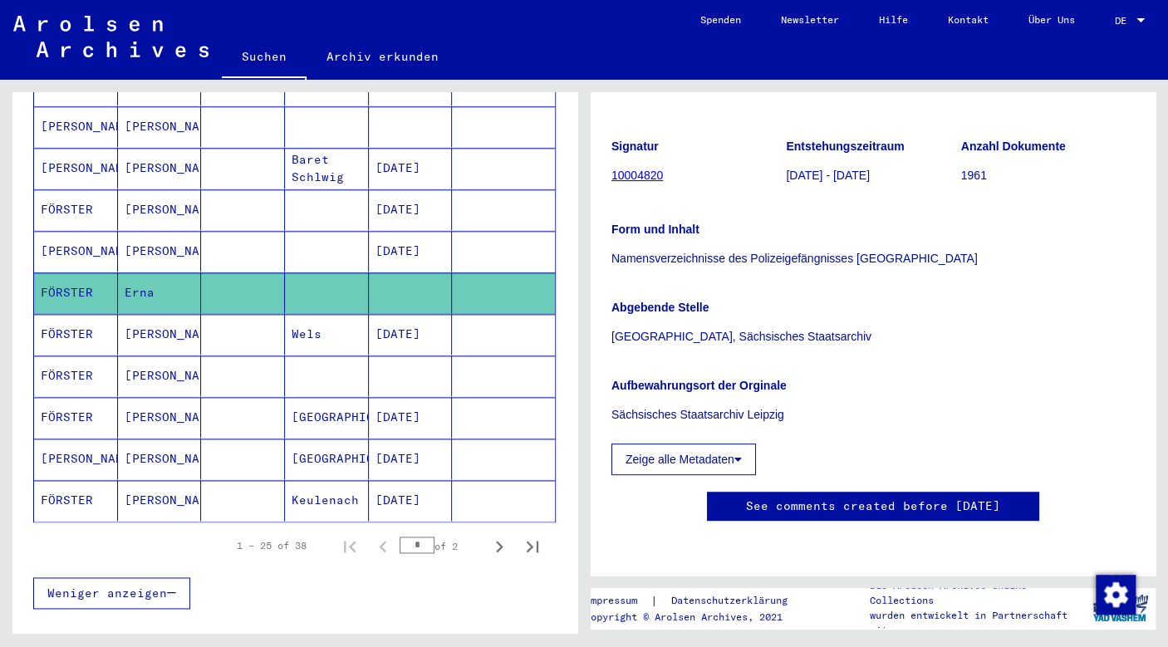
scroll to position [892, 0]
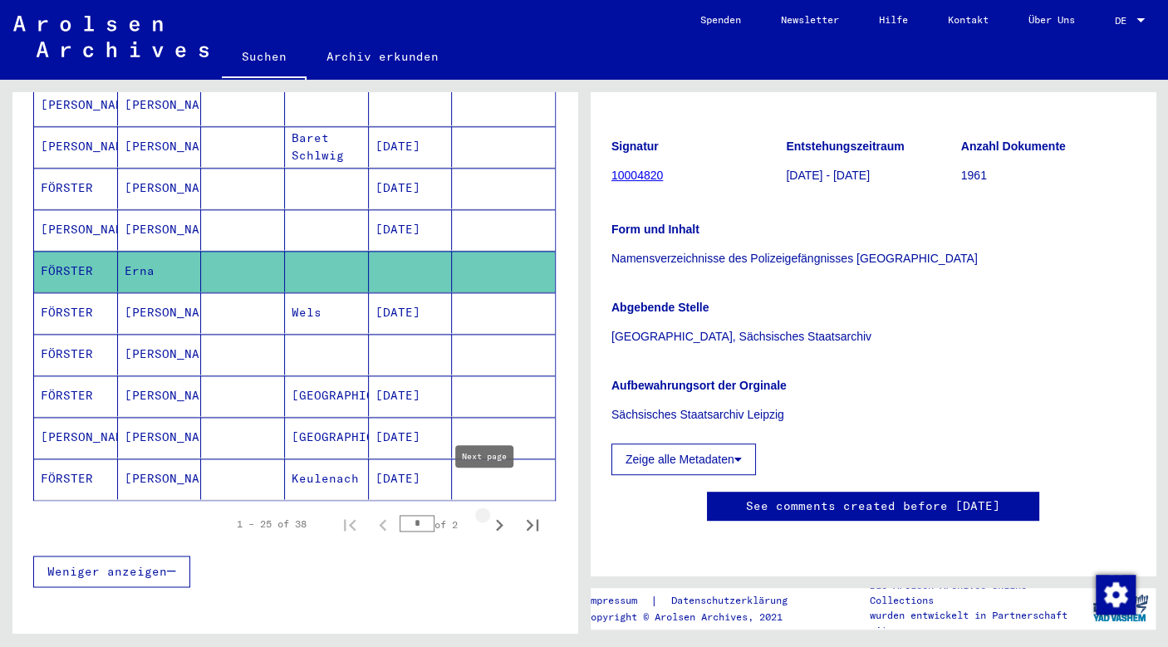
click at [490, 514] on icon "Next page" at bounding box center [499, 525] width 23 height 23
type input "*"
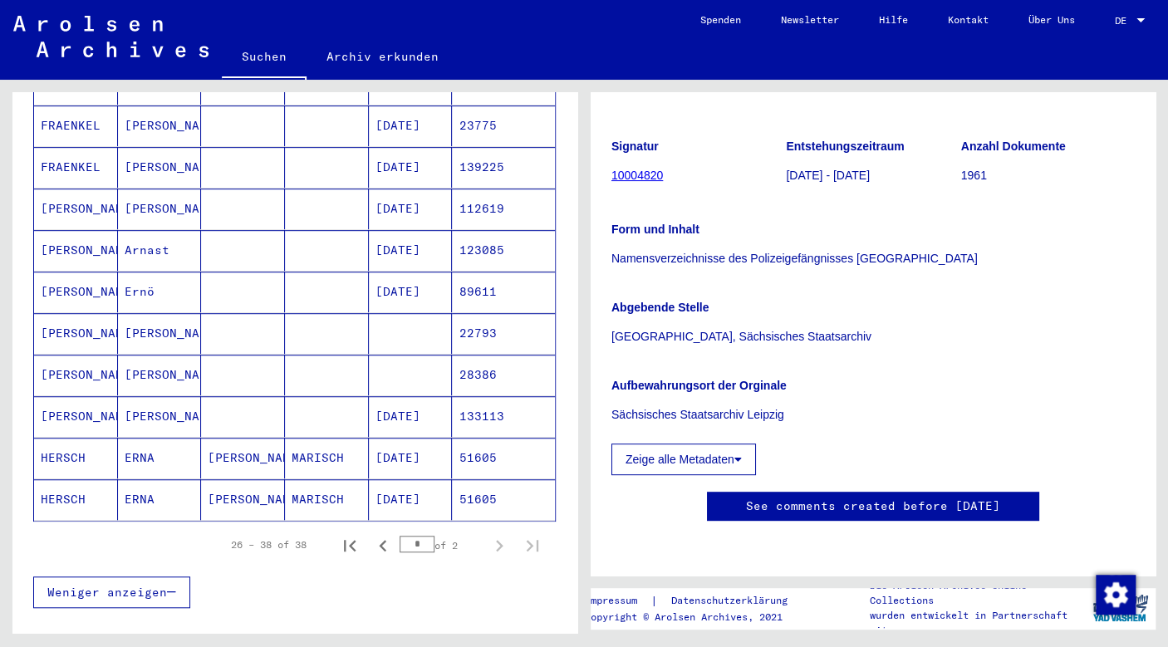
scroll to position [0, 0]
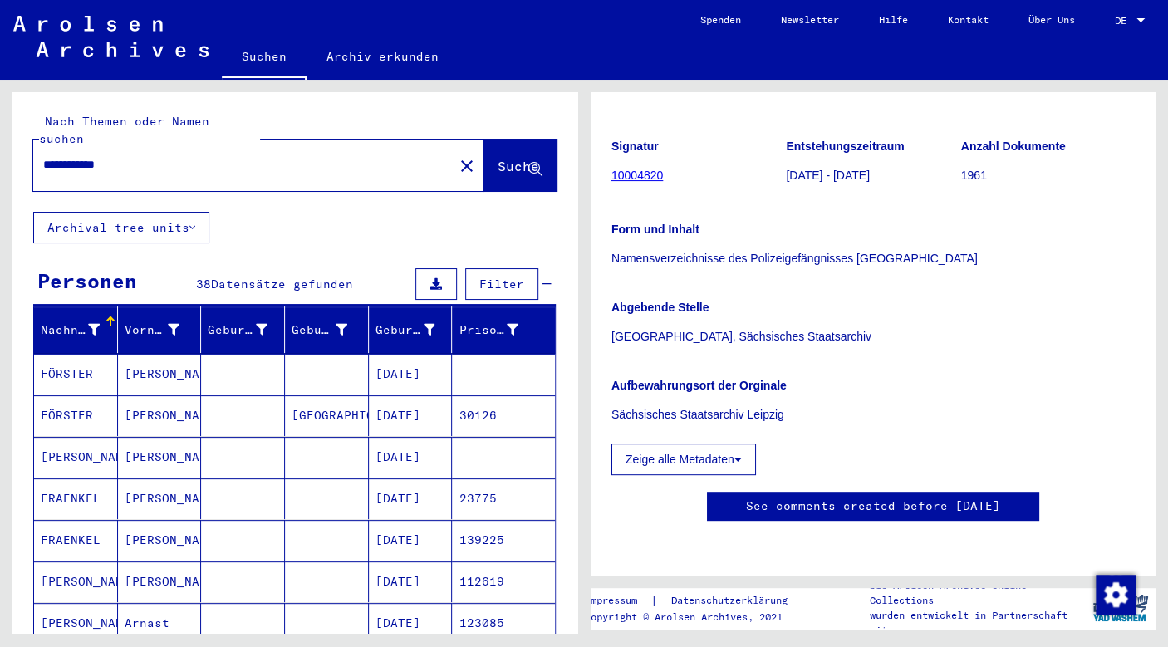
drag, startPoint x: 204, startPoint y: 148, endPoint x: -79, endPoint y: 174, distance: 283.8
click at [43, 174] on input "**********" at bounding box center [243, 164] width 401 height 17
type input "**********"
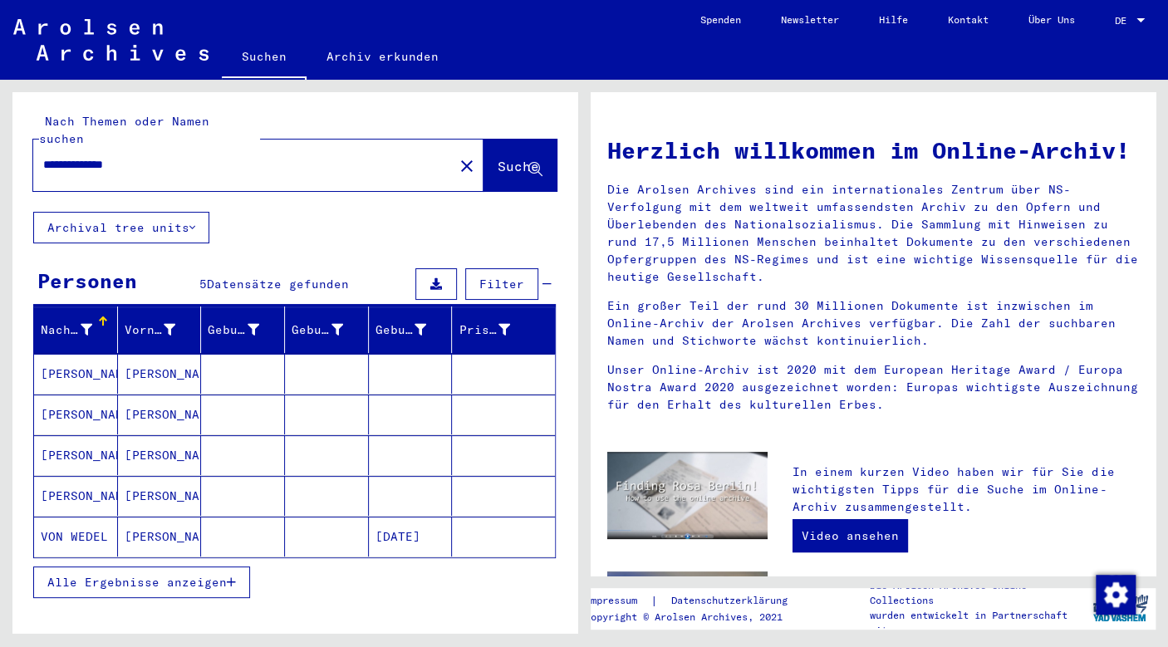
click at [86, 354] on mat-cell "[PERSON_NAME]" at bounding box center [76, 374] width 84 height 40
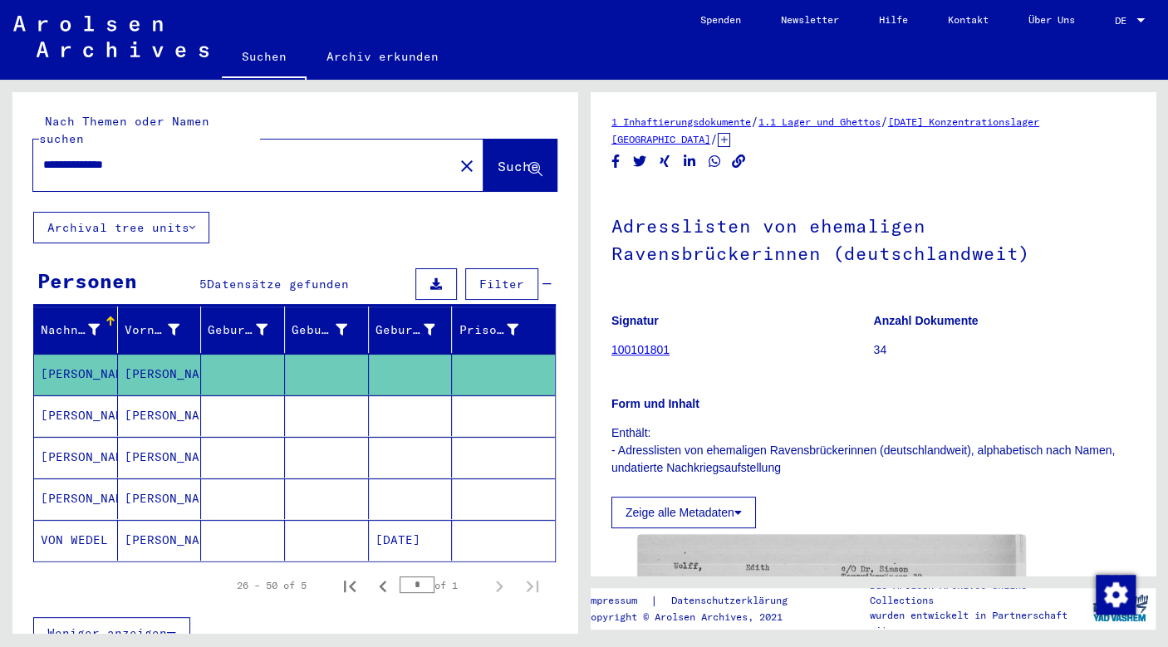
click at [104, 523] on mat-cell "VON WEDEL" at bounding box center [76, 540] width 84 height 41
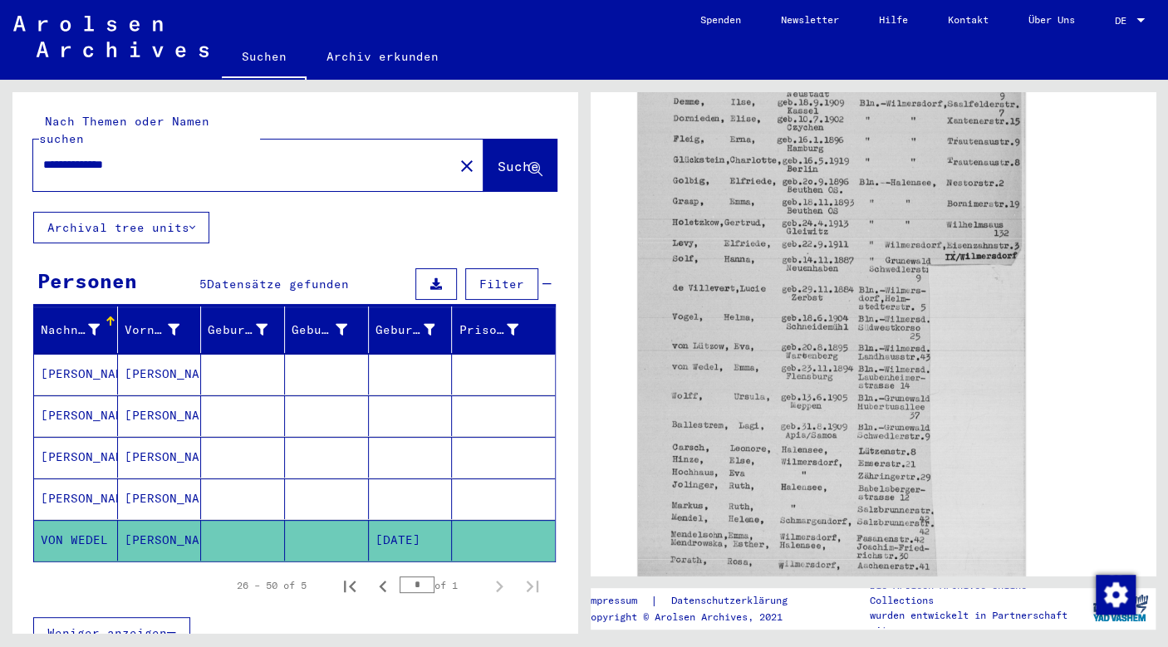
scroll to position [659, 0]
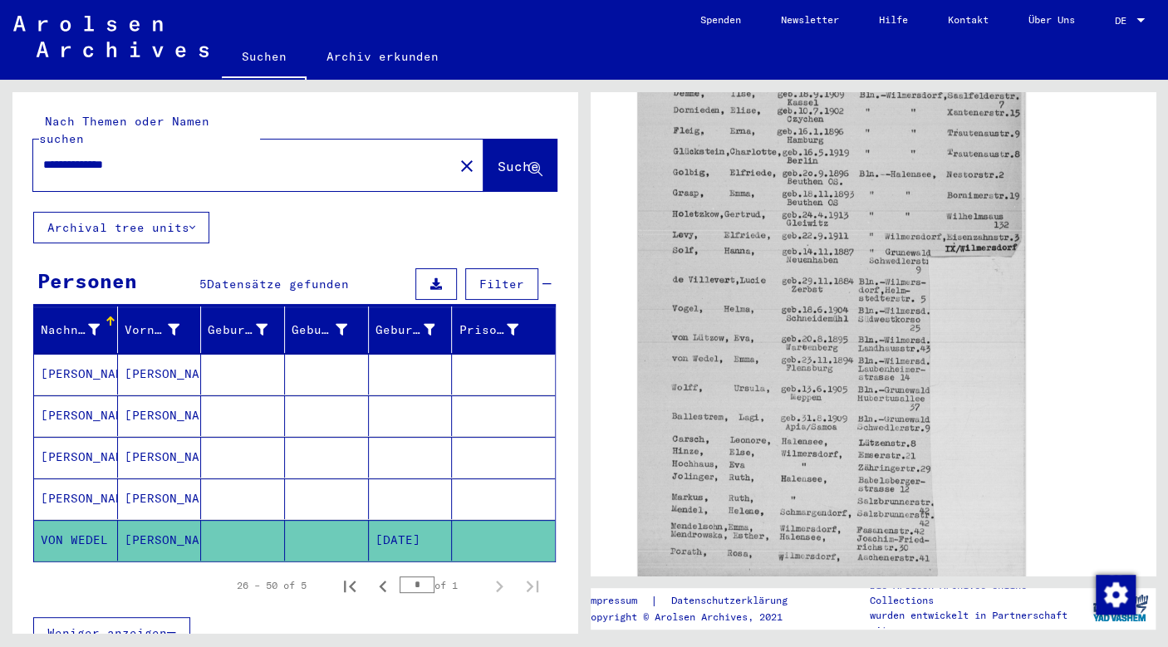
click at [104, 479] on mat-cell "[PERSON_NAME]" at bounding box center [76, 499] width 84 height 41
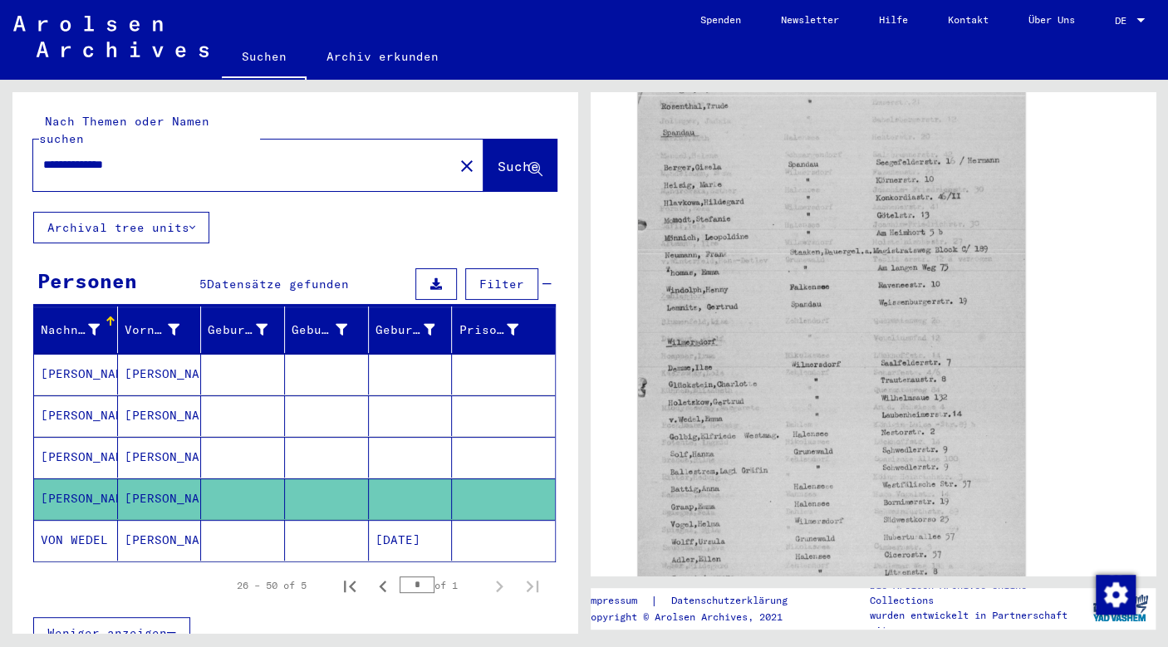
scroll to position [482, 0]
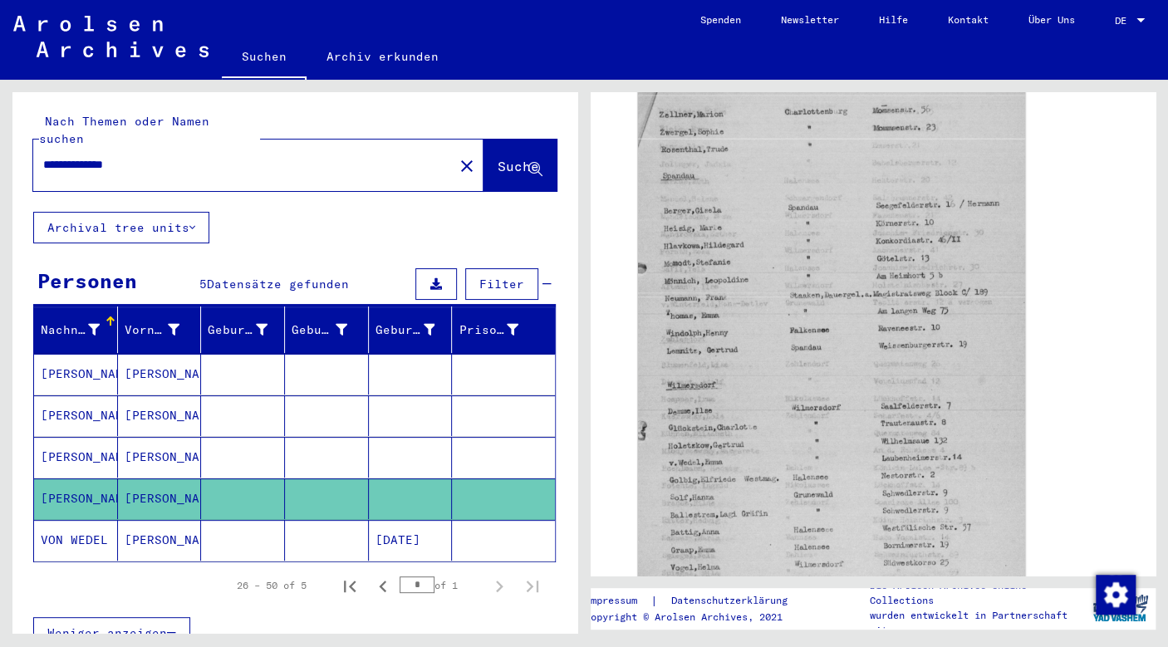
click at [95, 437] on mat-cell "[PERSON_NAME]" at bounding box center [76, 457] width 84 height 41
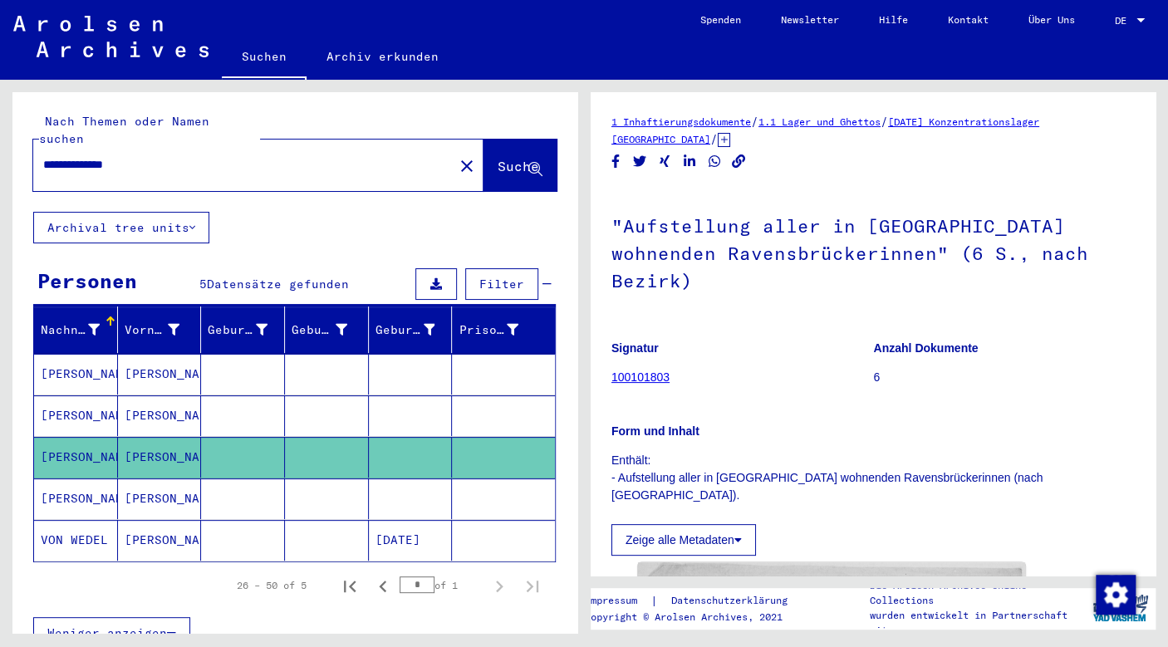
click at [68, 396] on mat-cell "[PERSON_NAME]" at bounding box center [76, 416] width 84 height 41
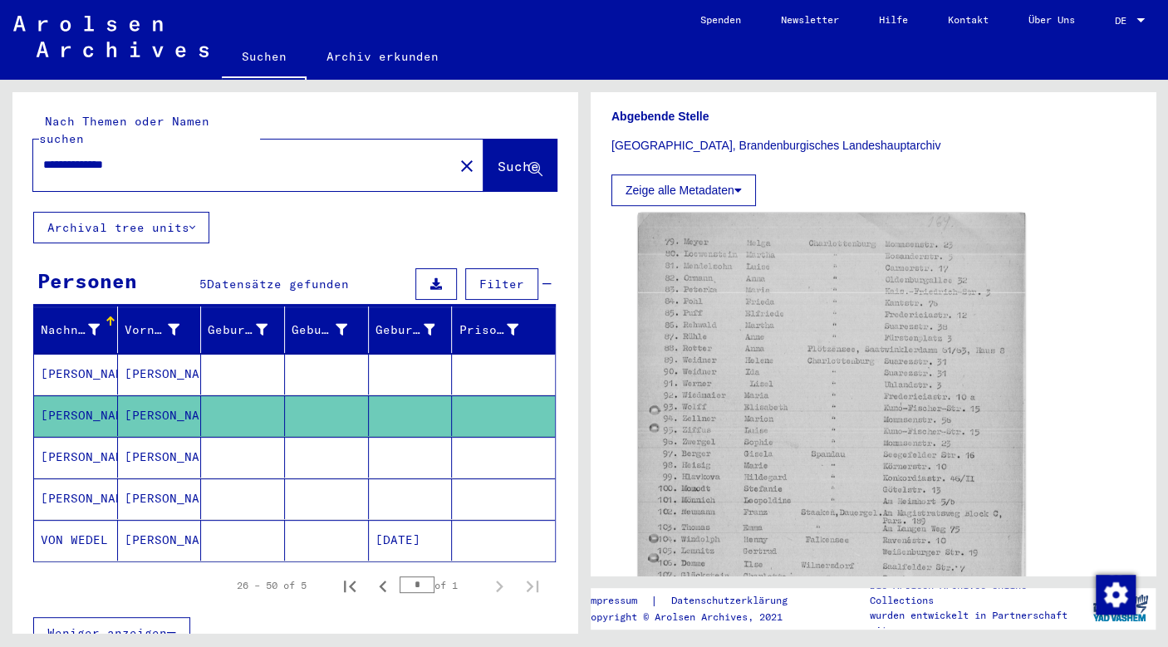
scroll to position [493, 0]
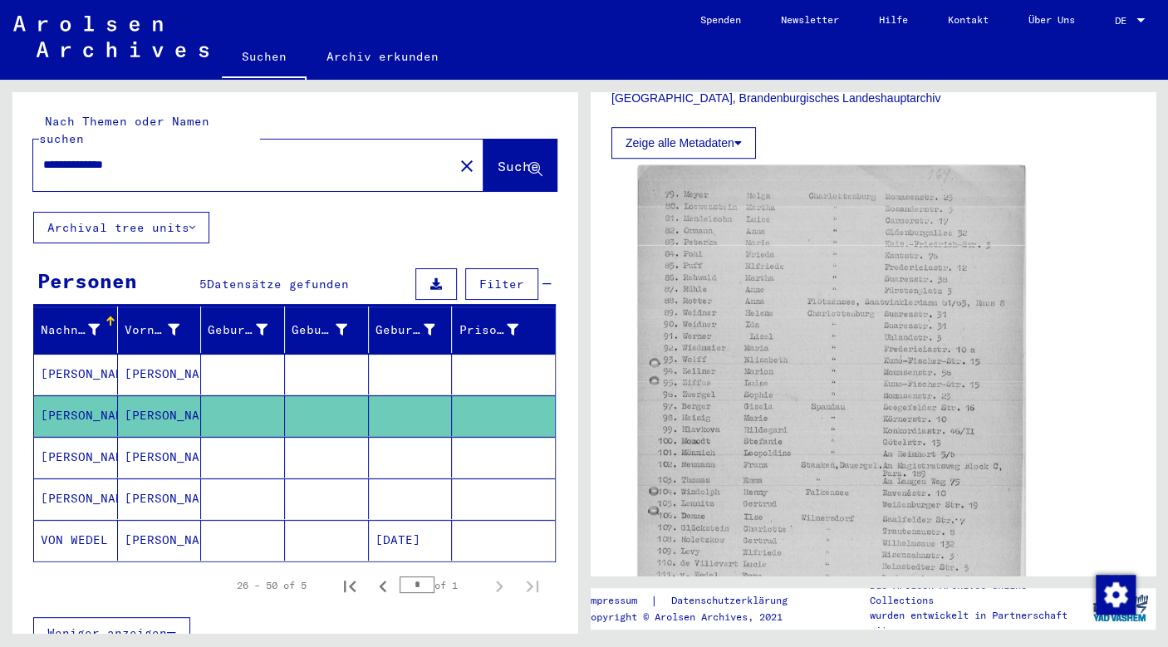
click at [98, 354] on mat-cell "[PERSON_NAME]" at bounding box center [76, 374] width 84 height 41
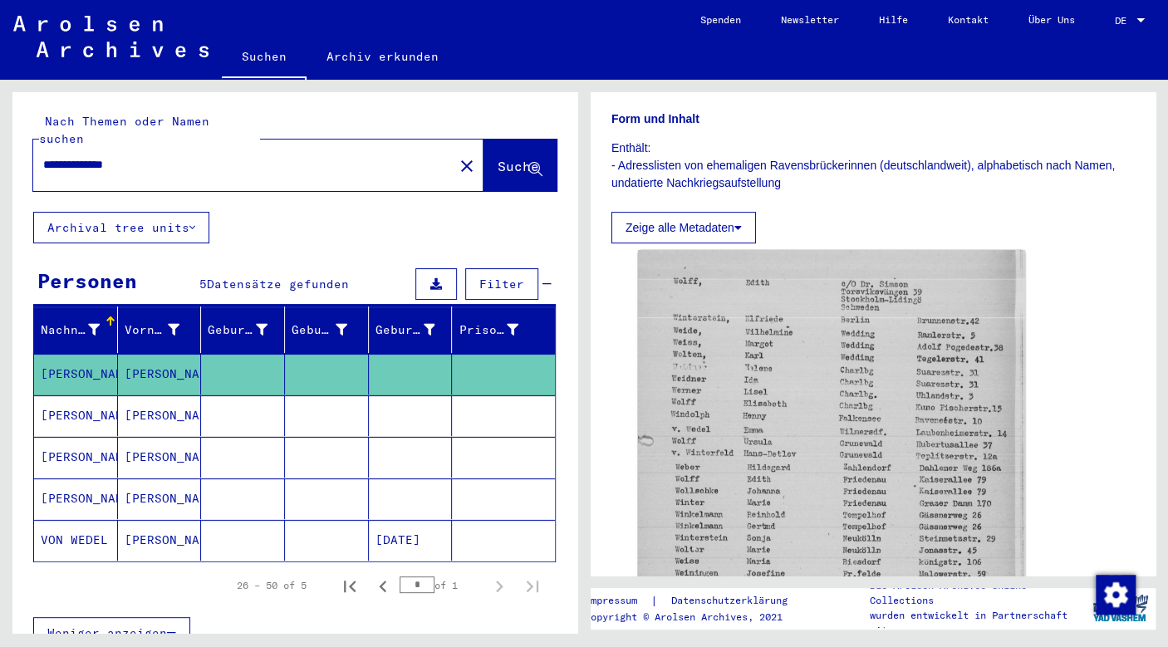
scroll to position [101, 0]
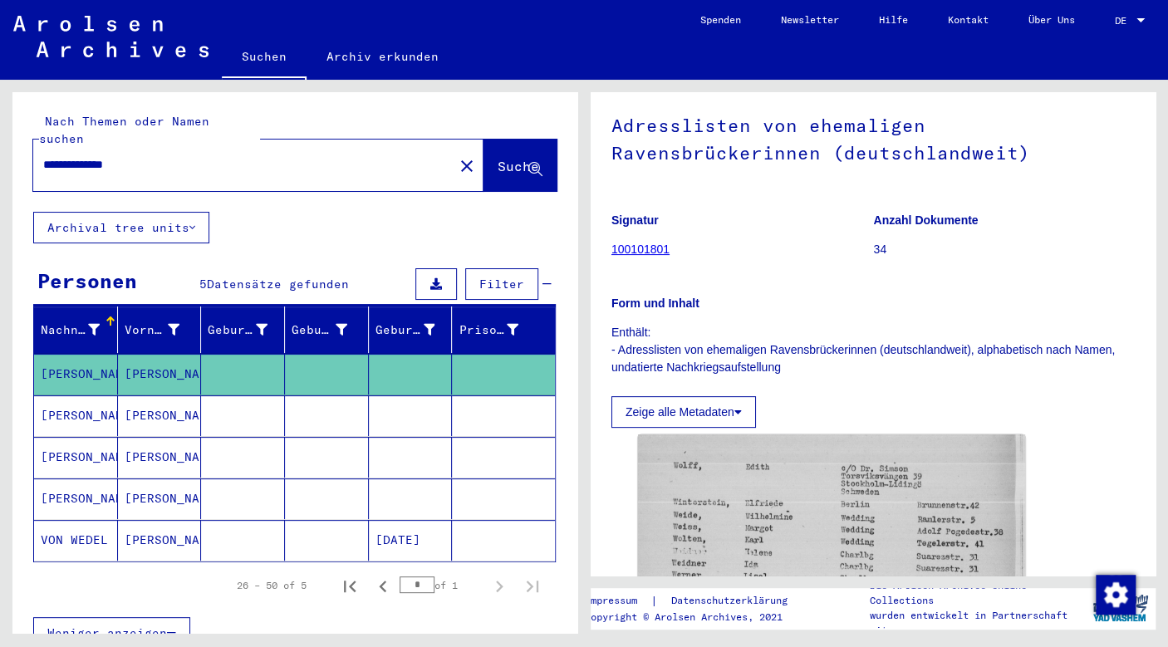
click at [93, 520] on mat-cell "VON WEDEL" at bounding box center [76, 540] width 84 height 41
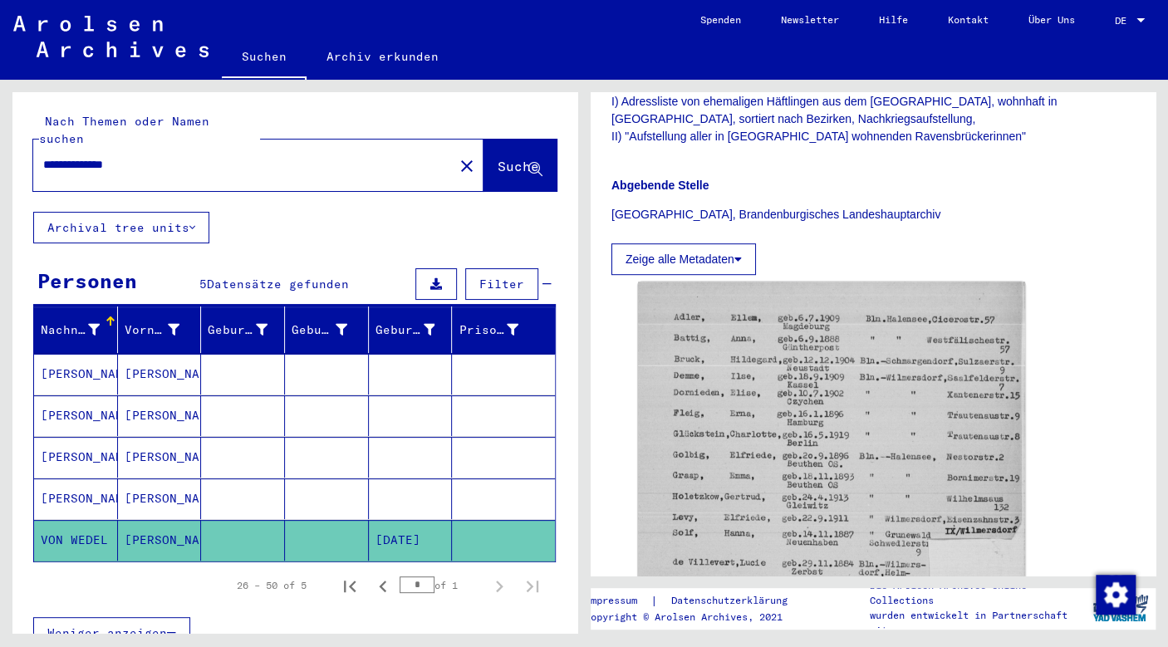
scroll to position [367, 0]
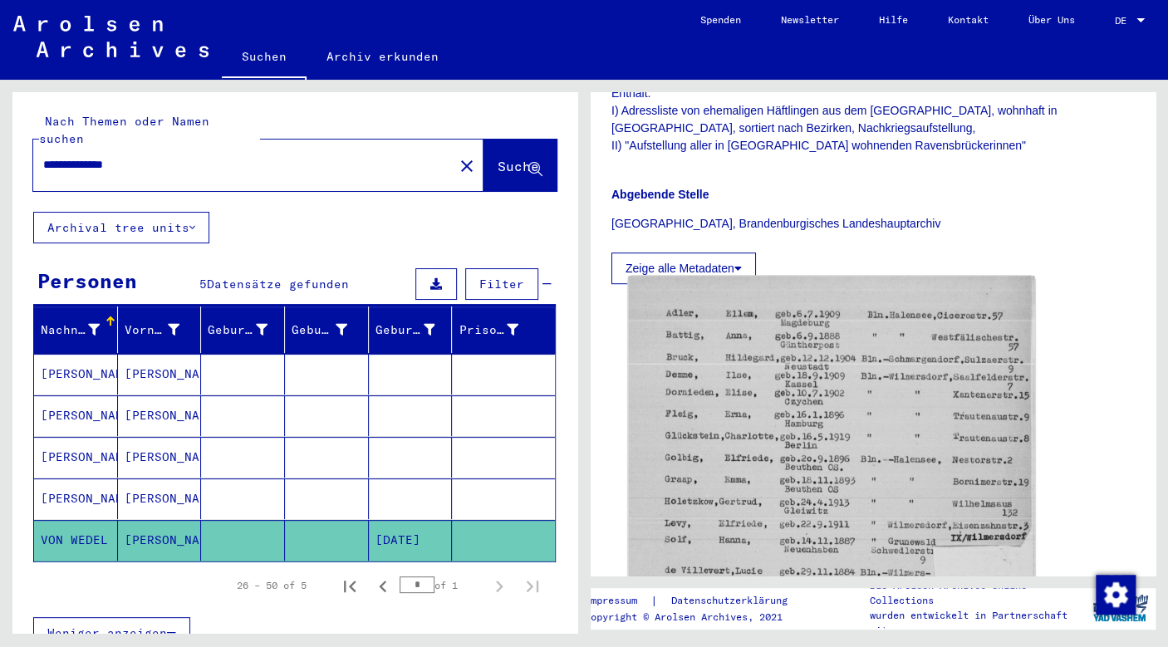
click at [778, 324] on img at bounding box center [831, 582] width 406 height 613
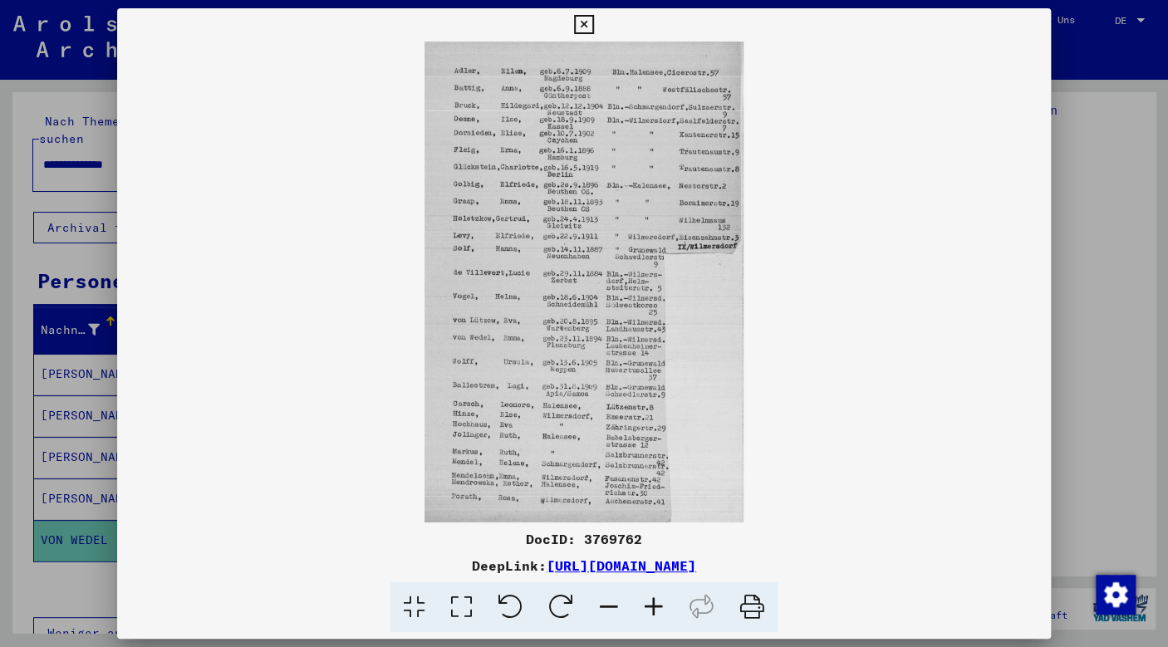
click at [924, 575] on div "DeepLink: [URL][DOMAIN_NAME]" at bounding box center [584, 566] width 935 height 20
drag, startPoint x: 889, startPoint y: 567, endPoint x: 380, endPoint y: 570, distance: 509.4
click at [380, 570] on div "DeepLink: [URL][DOMAIN_NAME]" at bounding box center [584, 566] width 935 height 20
copy link "[URL][DOMAIN_NAME]"
click at [1039, 420] on img at bounding box center [584, 282] width 935 height 481
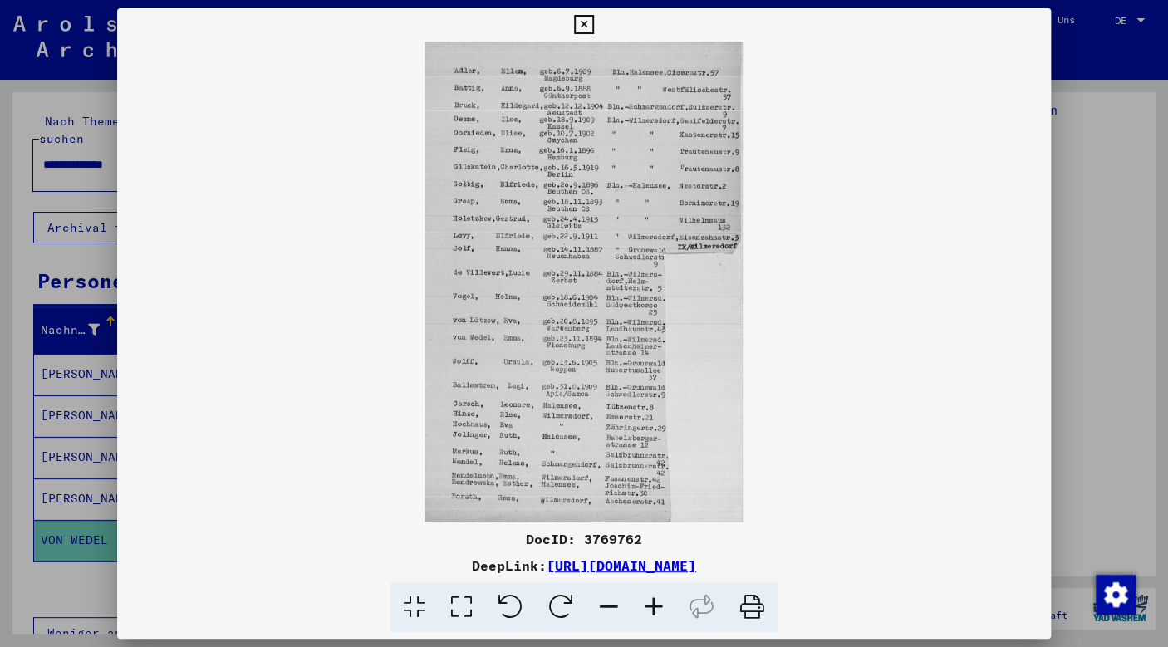
click at [1084, 176] on div at bounding box center [584, 323] width 1168 height 647
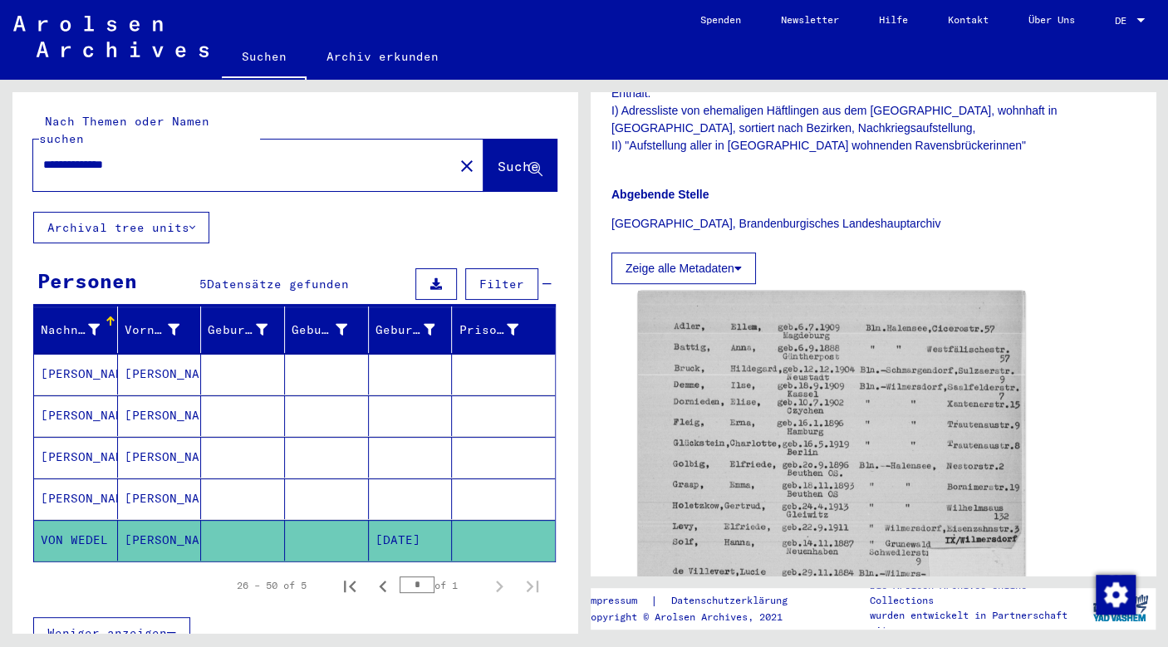
click at [412, 148] on div "**********" at bounding box center [258, 166] width 450 height 52
click at [457, 156] on mat-icon "close" at bounding box center [467, 166] width 20 height 20
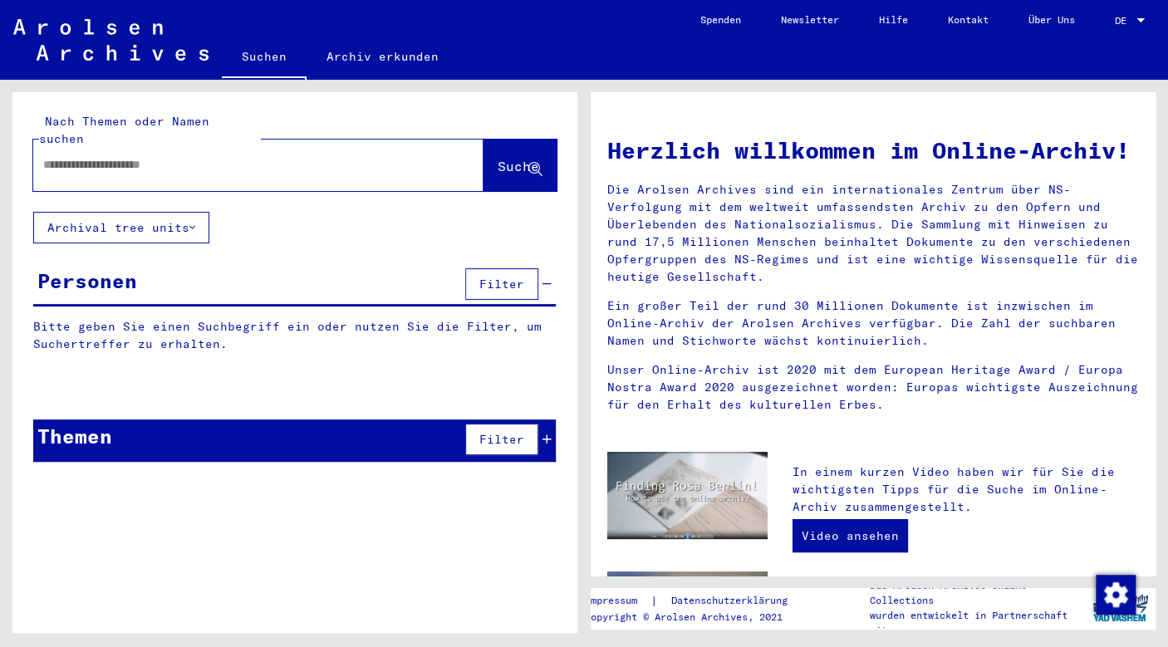
click at [303, 156] on input "text" at bounding box center [238, 164] width 391 height 17
type input "**********"
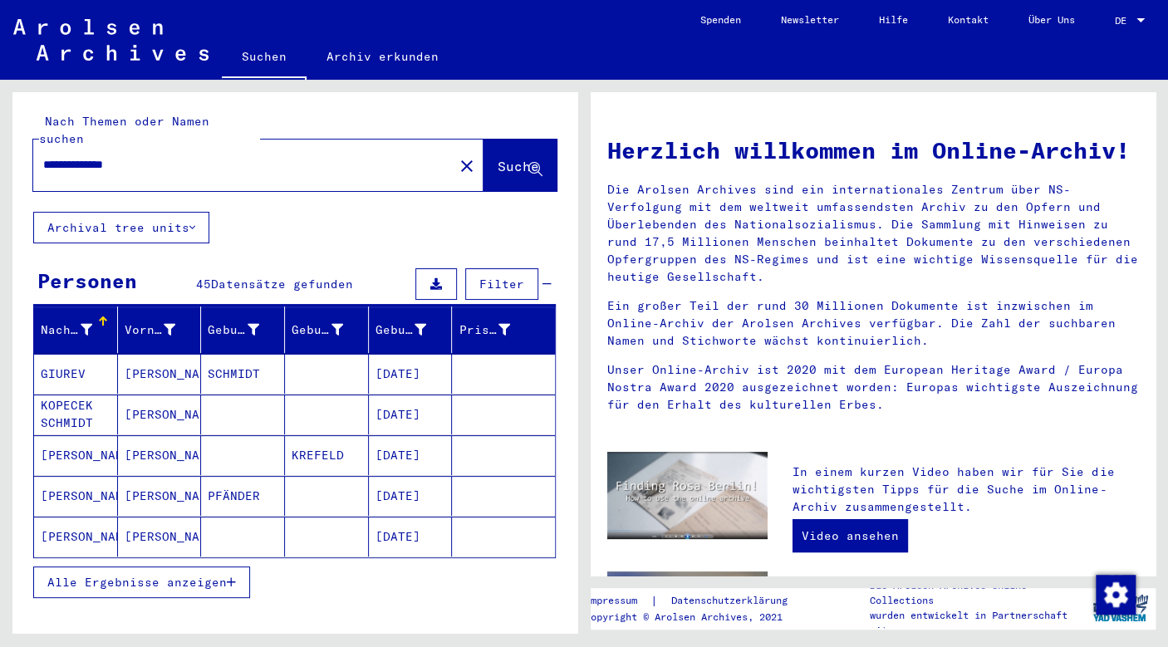
click at [221, 575] on span "Alle Ergebnisse anzeigen" at bounding box center [136, 582] width 179 height 15
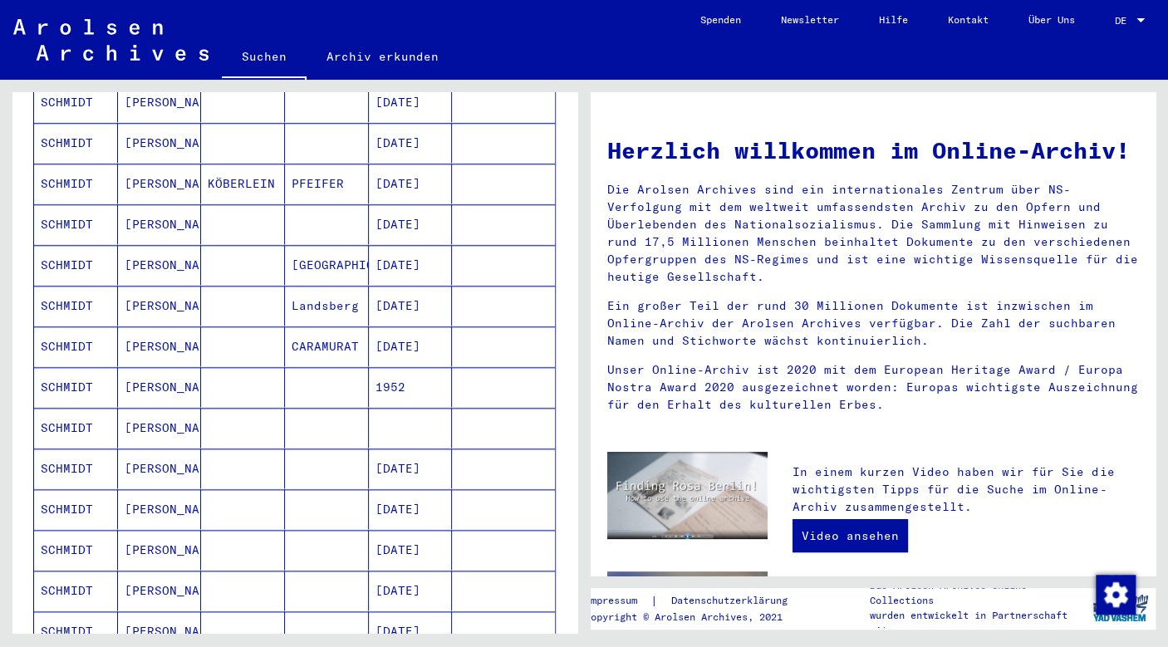
scroll to position [725, 0]
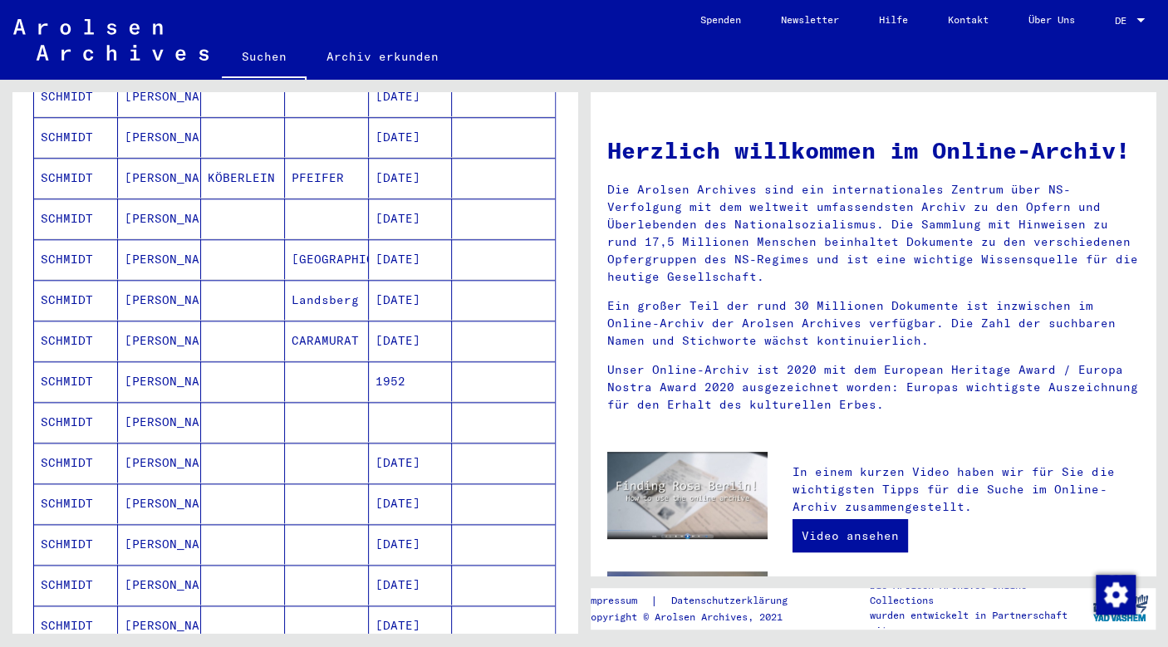
click at [580, 484] on div "**********" at bounding box center [292, 356] width 584 height 553
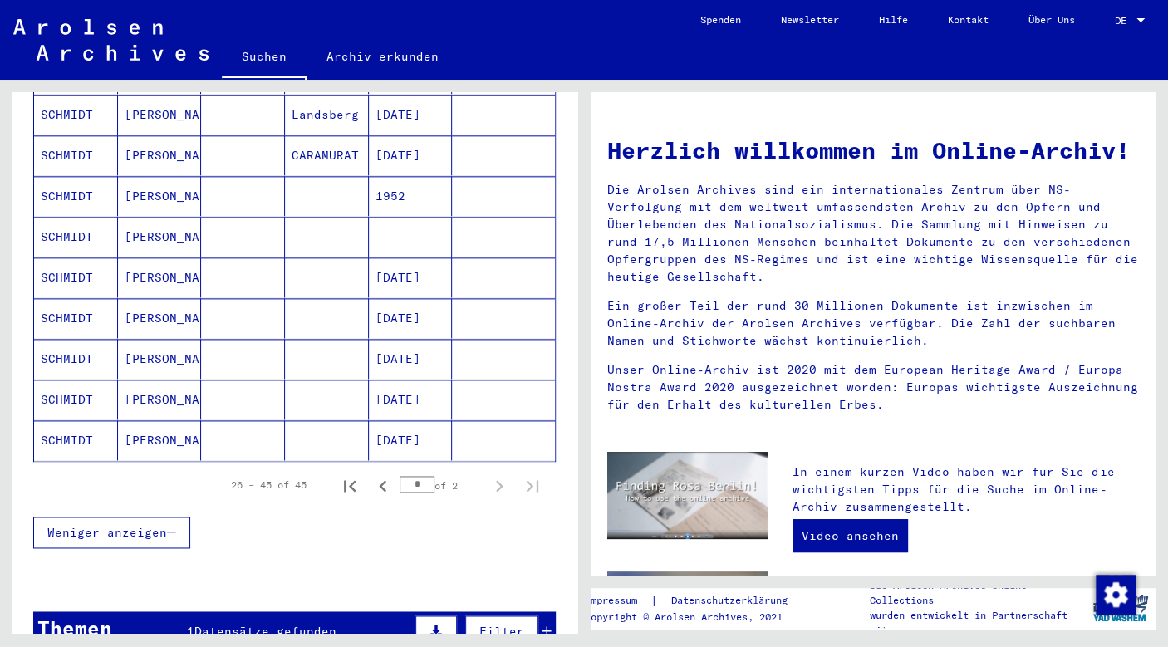
scroll to position [914, 0]
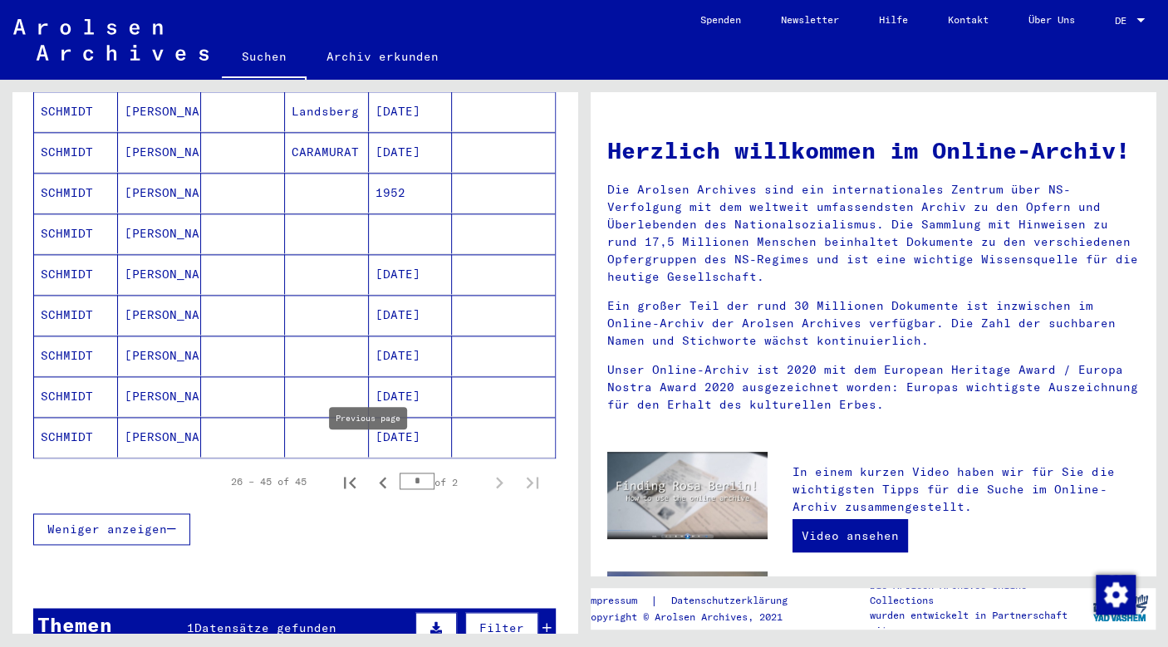
click at [372, 471] on icon "Previous page" at bounding box center [382, 482] width 23 height 23
type input "*"
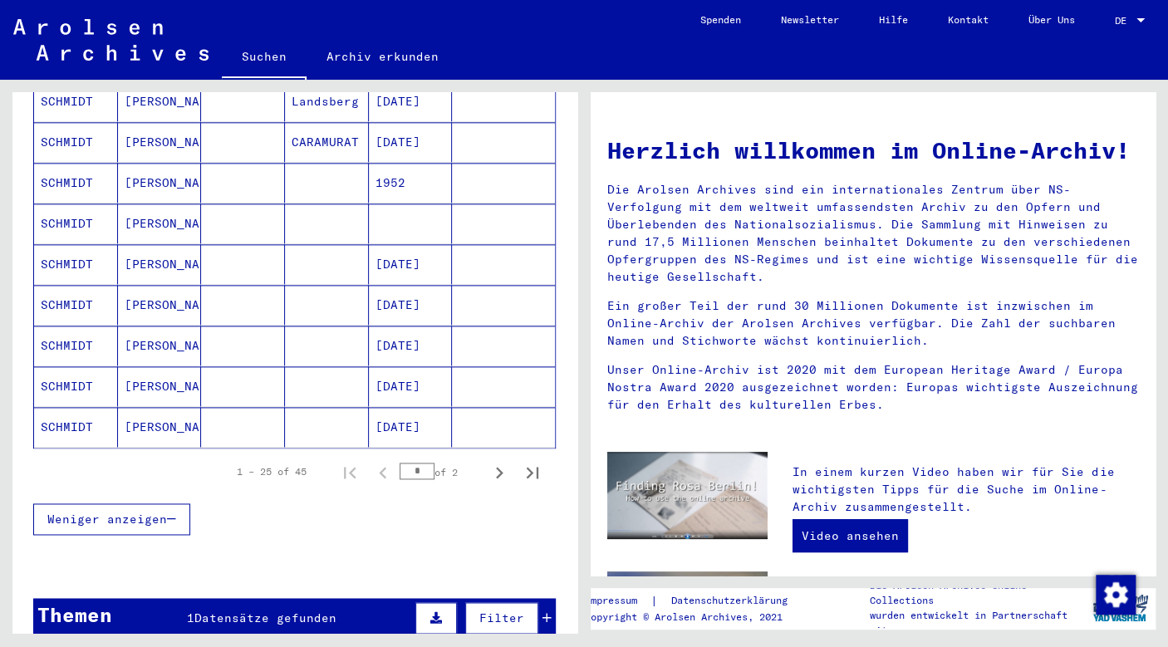
scroll to position [789, 0]
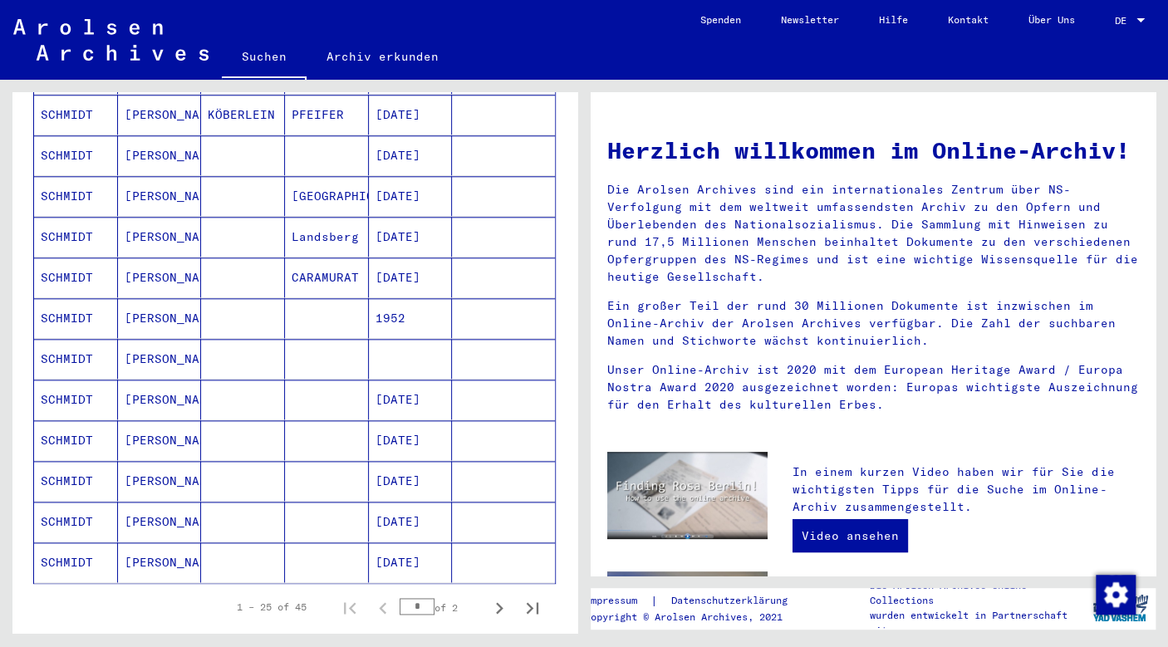
click at [95, 339] on mat-cell "SCHMIDT" at bounding box center [76, 359] width 84 height 40
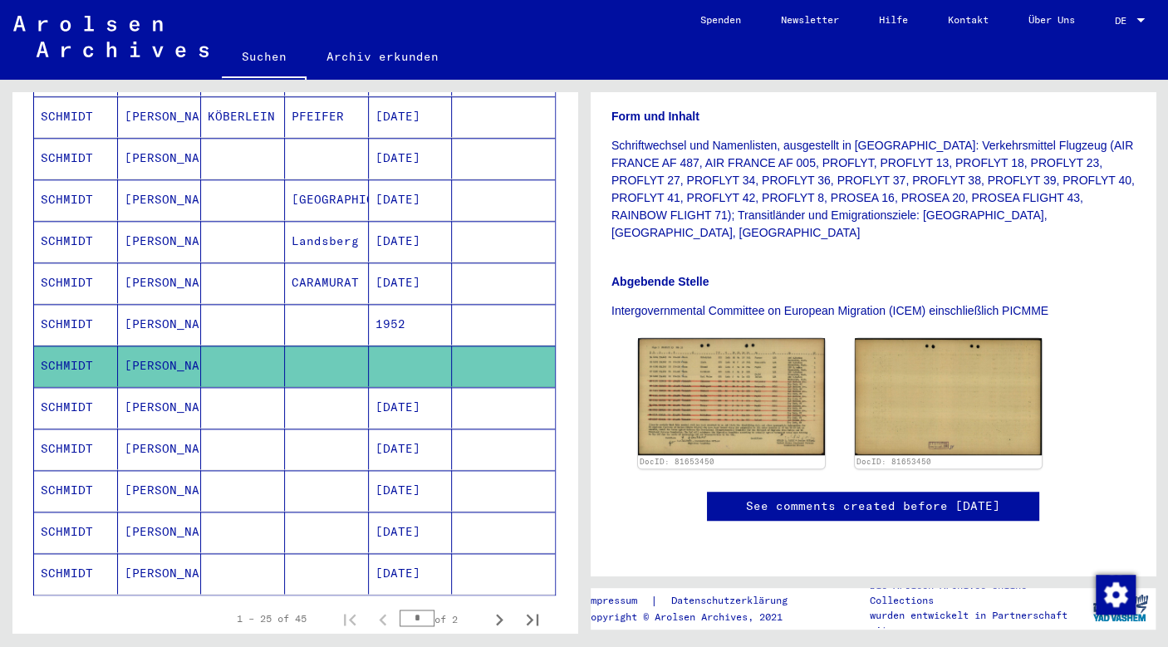
scroll to position [442, 0]
click at [703, 335] on img at bounding box center [731, 396] width 196 height 122
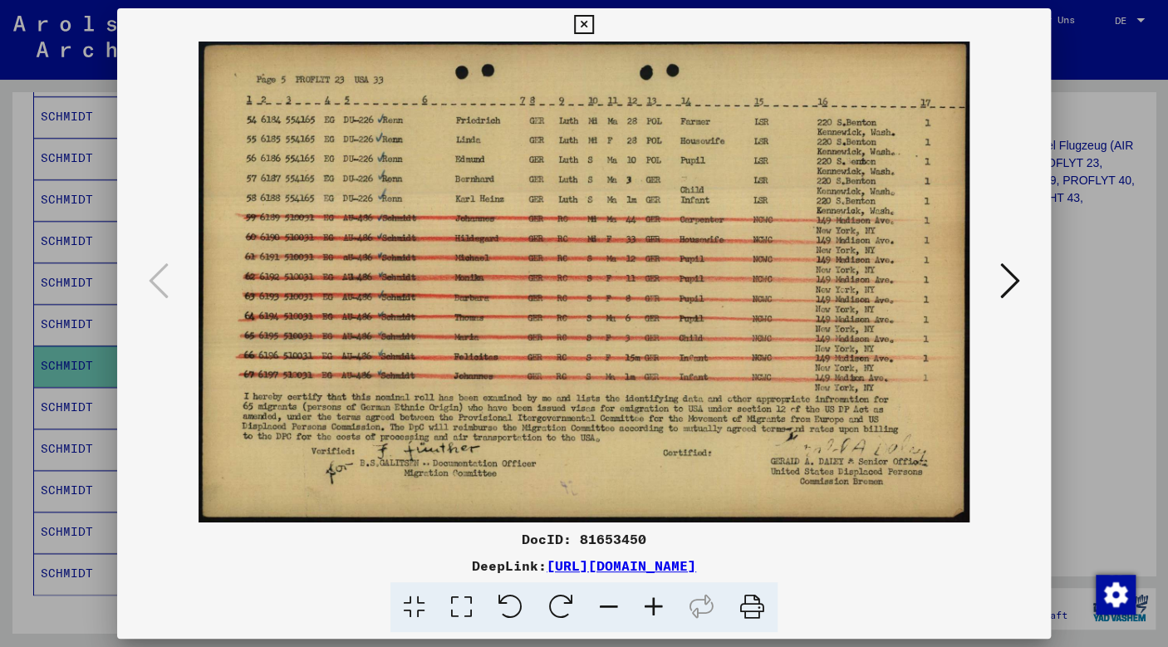
click at [1079, 269] on div at bounding box center [584, 323] width 1168 height 647
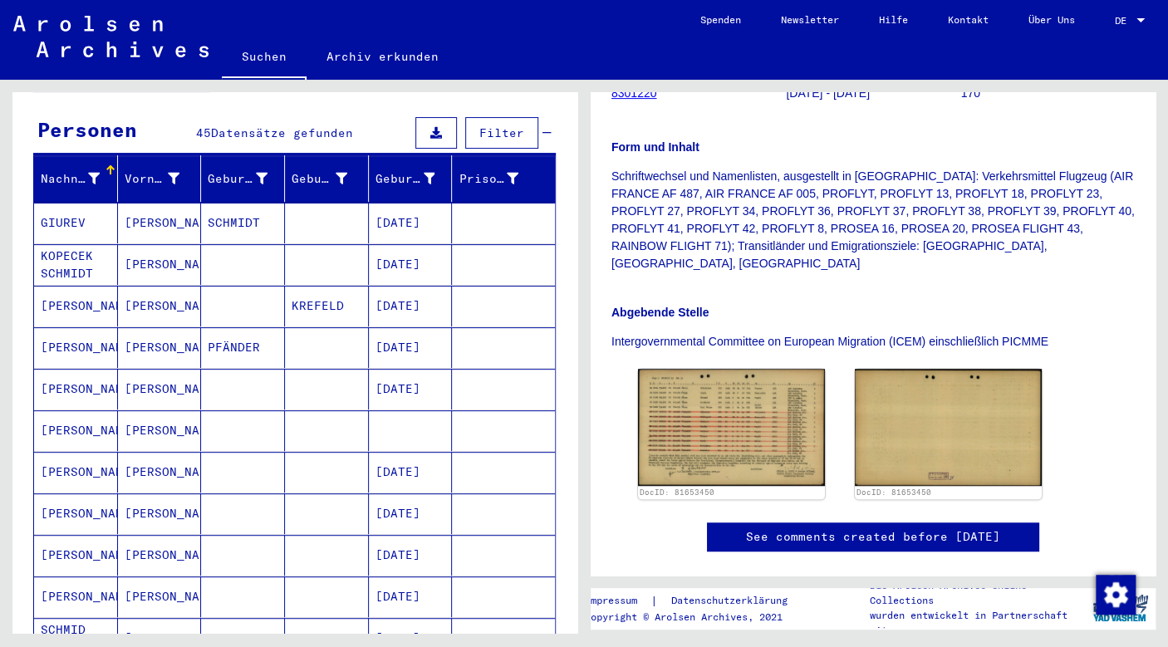
scroll to position [141, 0]
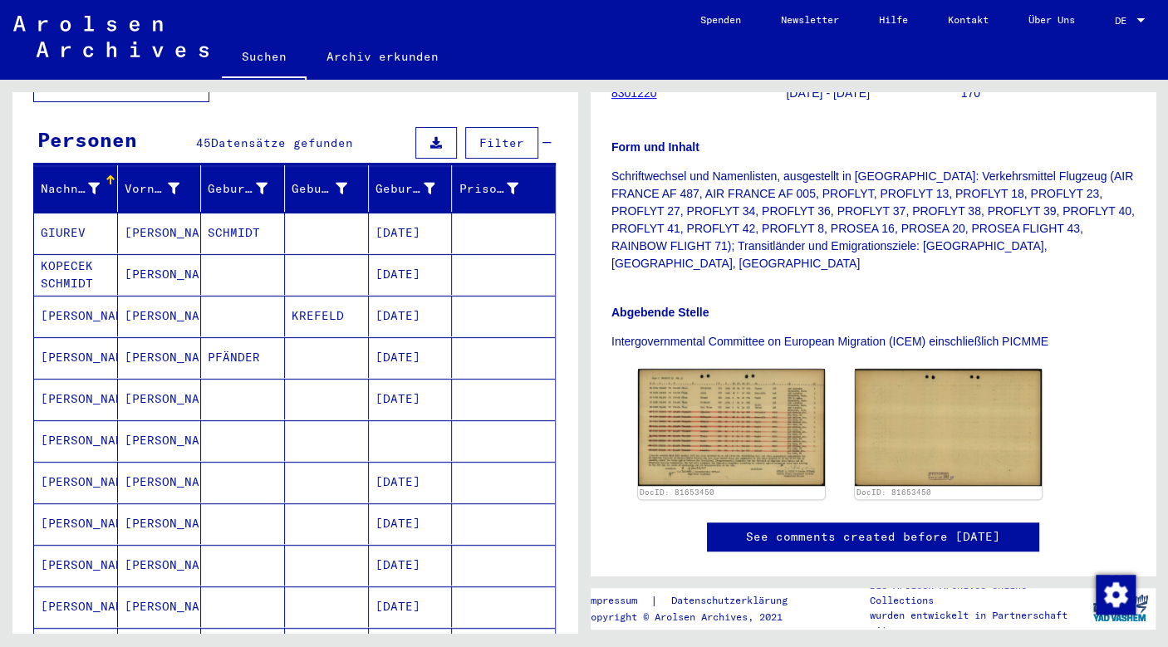
click at [78, 425] on mat-cell "[PERSON_NAME]" at bounding box center [76, 440] width 84 height 41
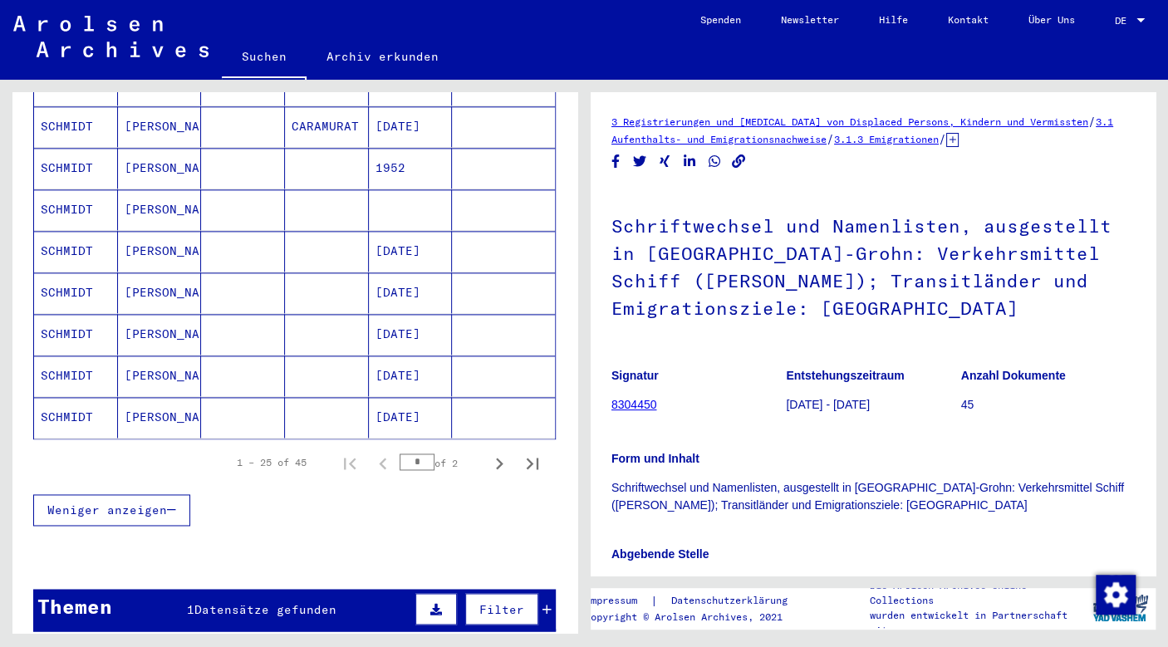
scroll to position [966, 0]
